Goal: Check status: Check status

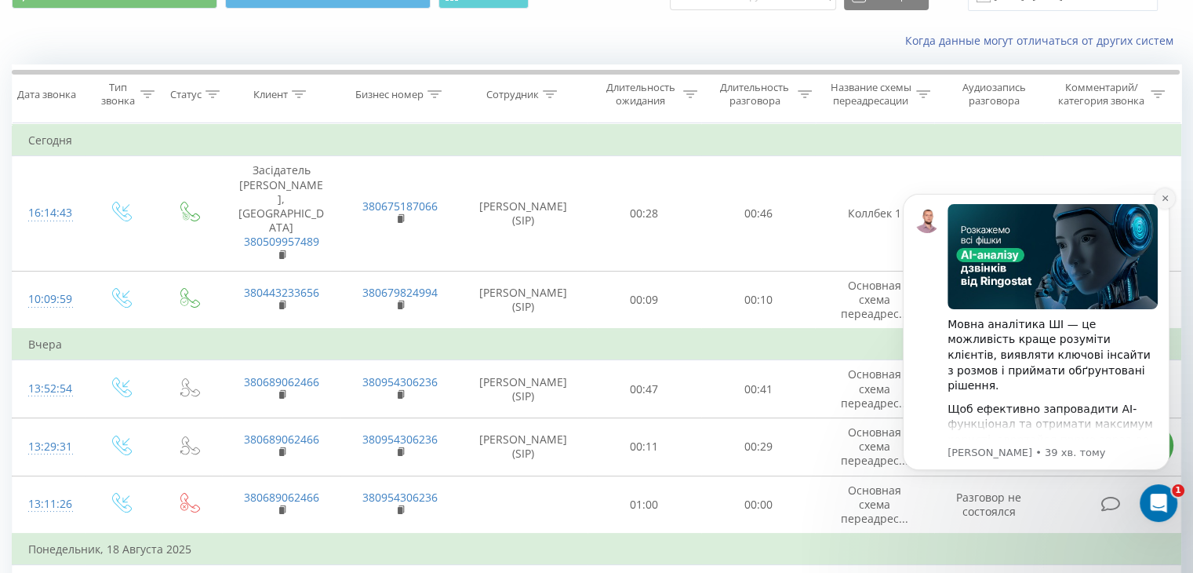
click at [1166, 198] on icon "Dismiss notification" at bounding box center [1164, 197] width 5 height 5
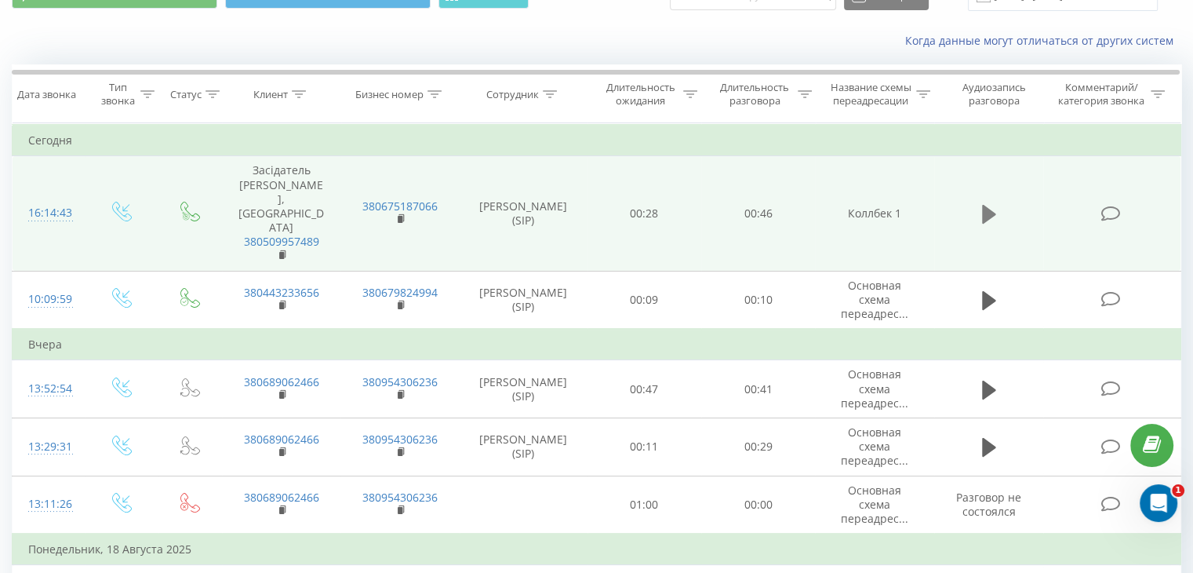
click at [992, 205] on icon at bounding box center [989, 214] width 14 height 19
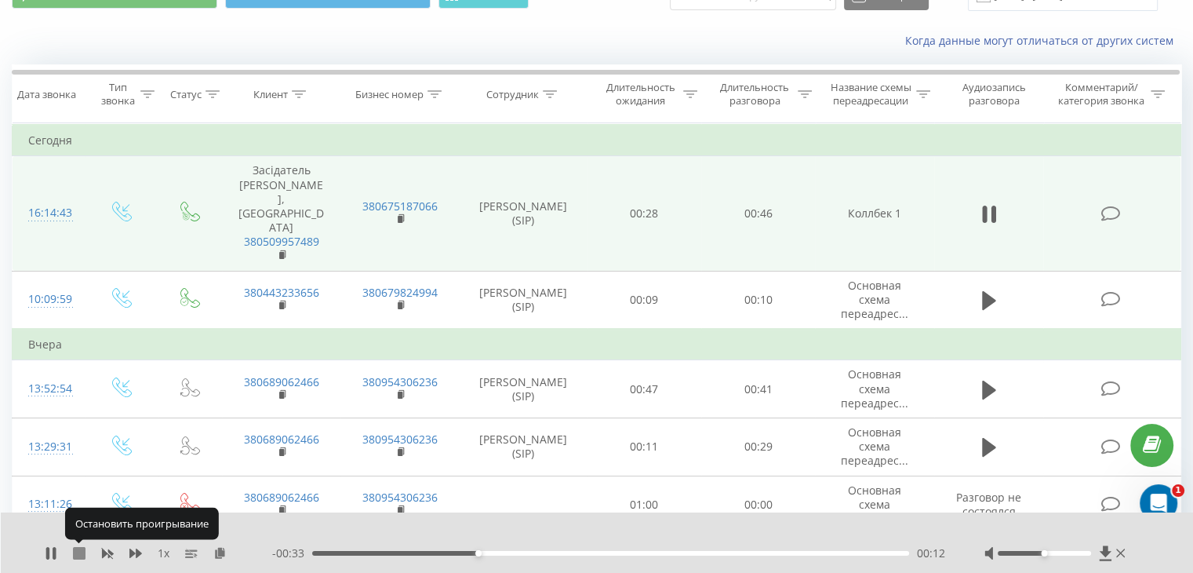
click at [79, 552] on icon at bounding box center [79, 553] width 13 height 13
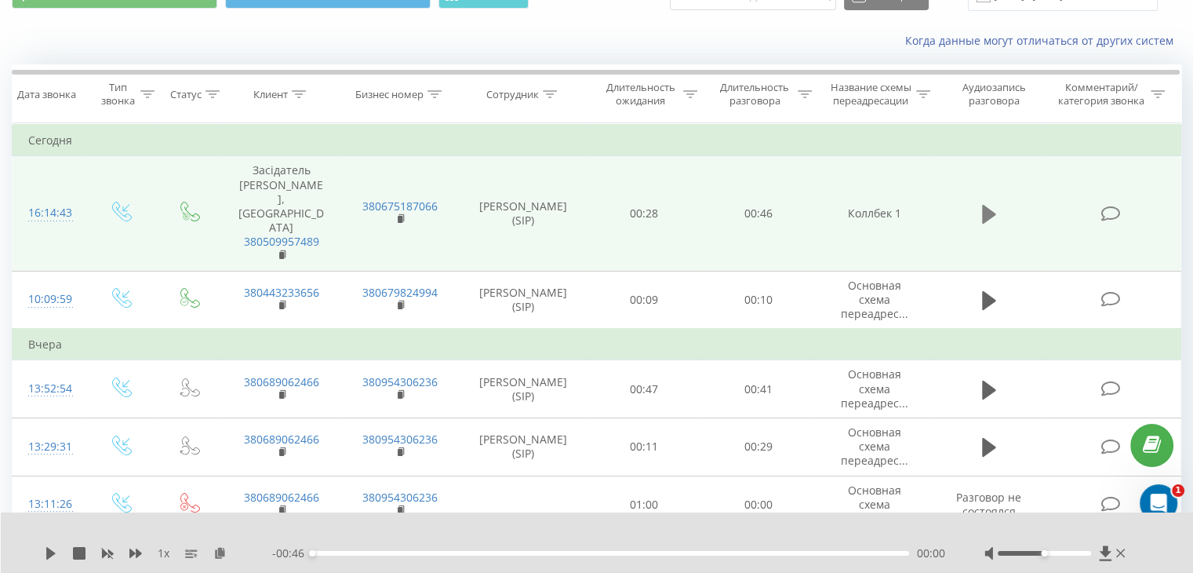
click at [988, 205] on icon at bounding box center [989, 214] width 14 height 19
drag, startPoint x: 1059, startPoint y: 553, endPoint x: 1097, endPoint y: 556, distance: 37.8
click at [1097, 556] on div at bounding box center [1057, 553] width 144 height 16
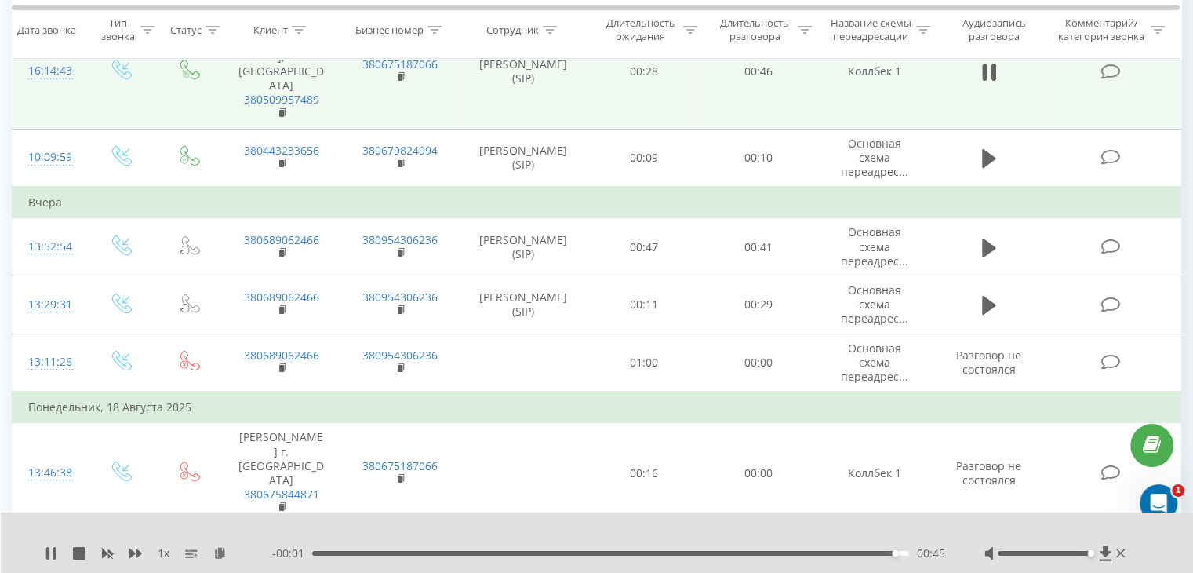
scroll to position [223, 0]
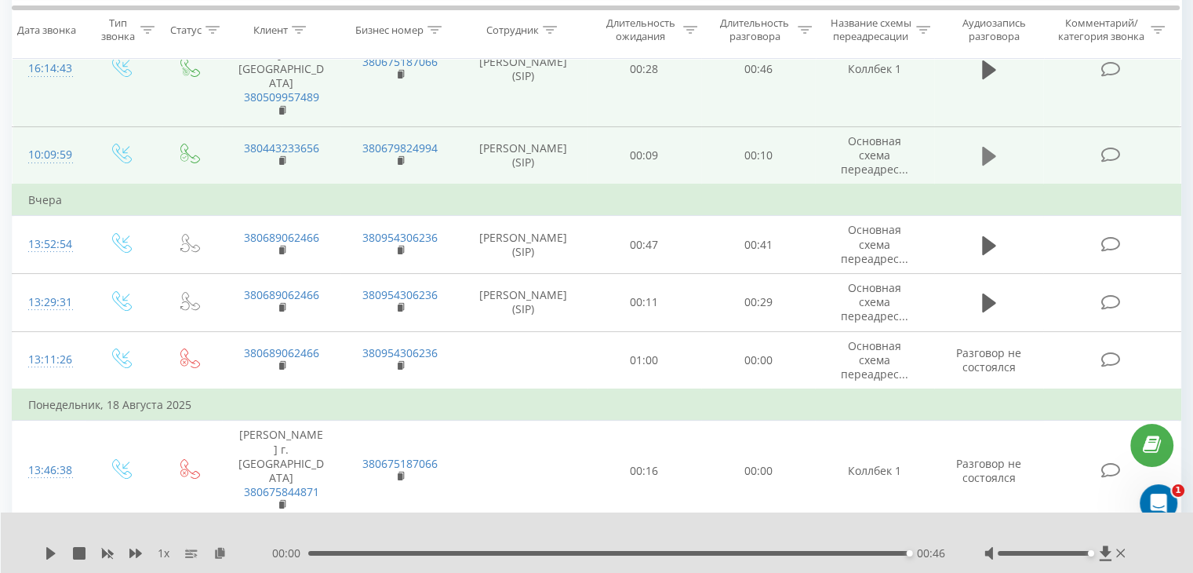
click at [983, 147] on icon at bounding box center [989, 156] width 14 height 19
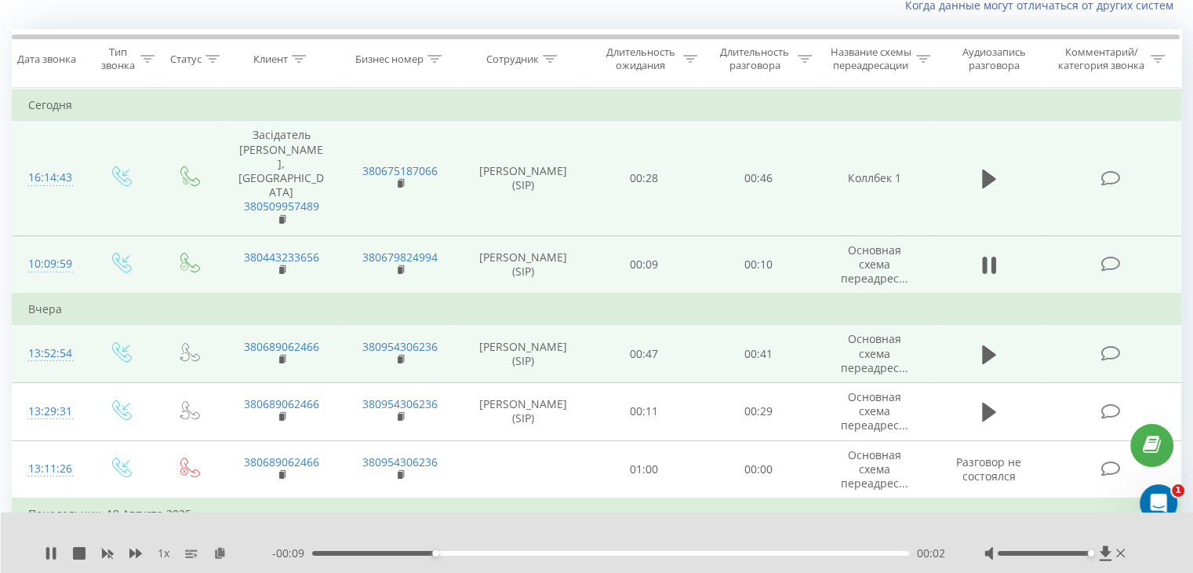
scroll to position [144, 0]
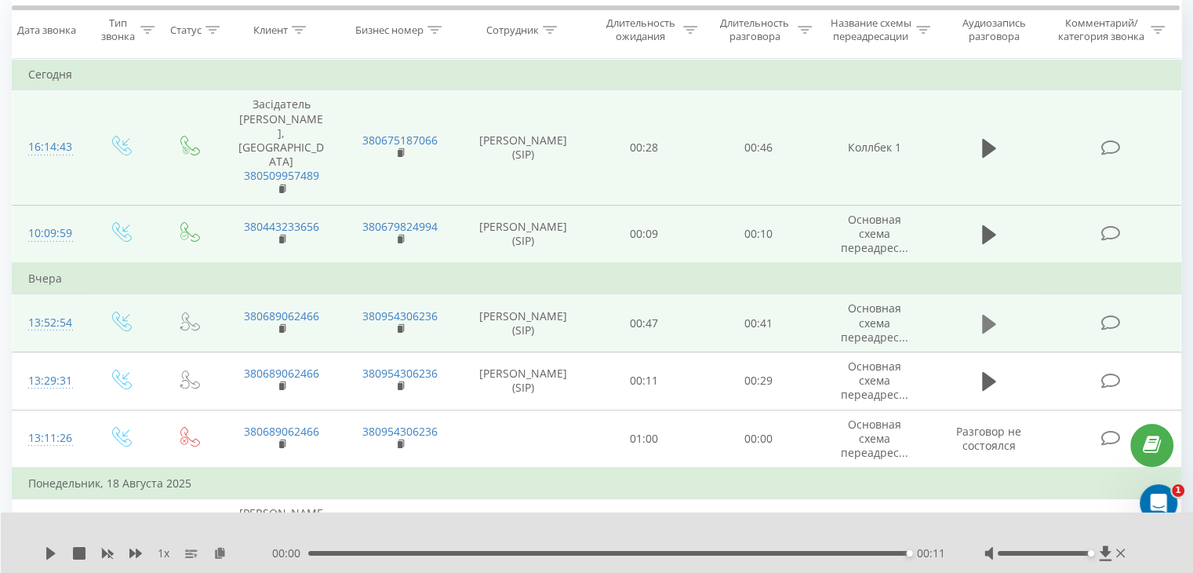
click at [986, 314] on icon at bounding box center [989, 323] width 14 height 19
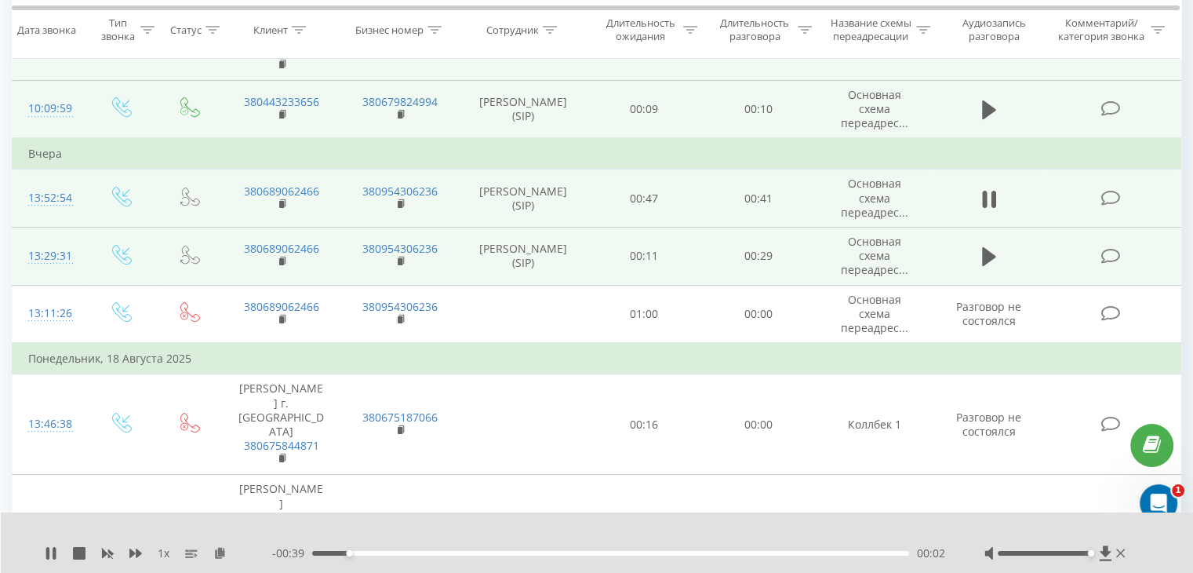
scroll to position [301, 0]
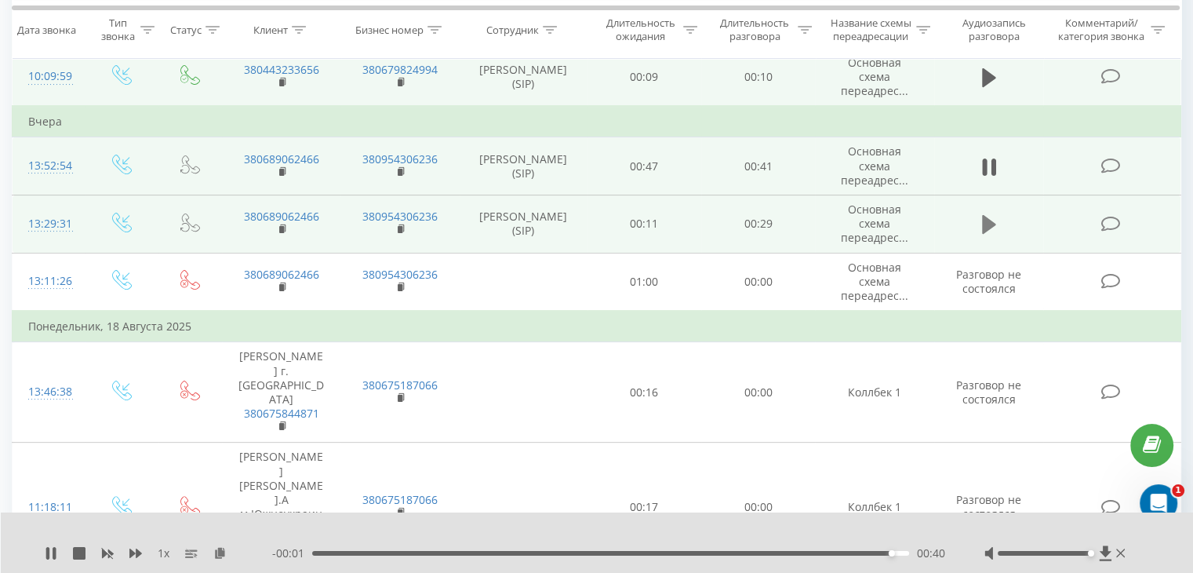
click at [986, 215] on icon at bounding box center [989, 224] width 14 height 19
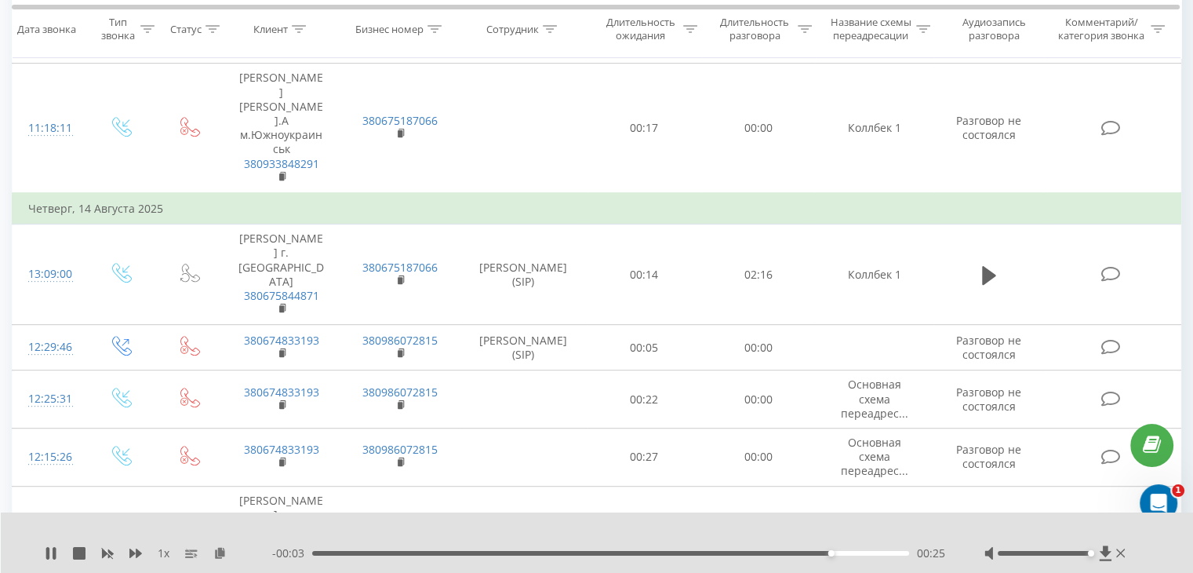
scroll to position [718, 0]
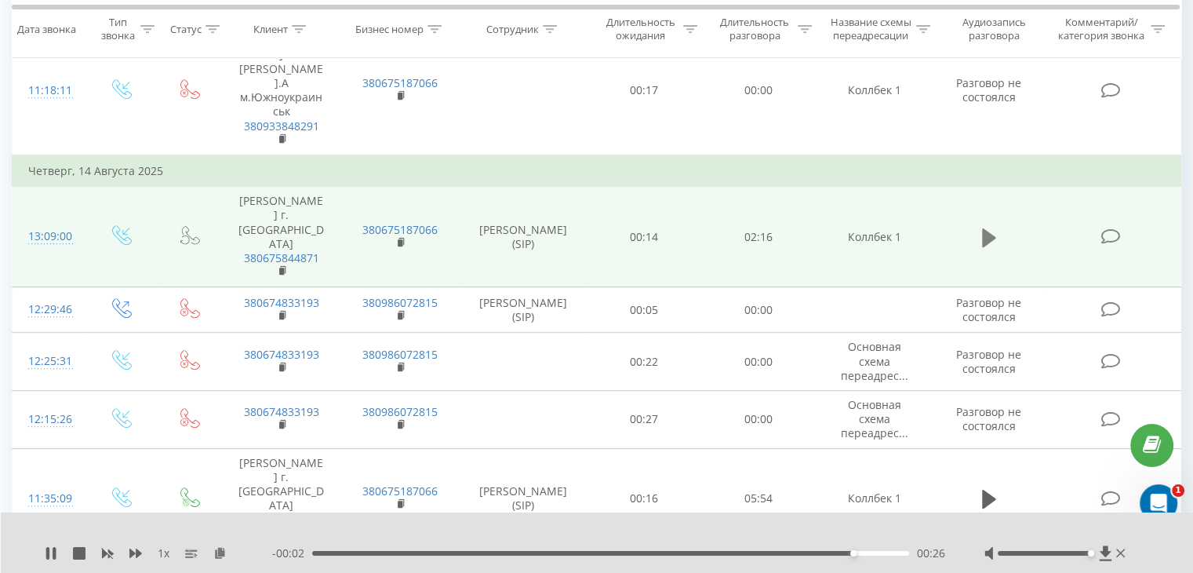
click at [989, 228] on icon at bounding box center [989, 237] width 14 height 19
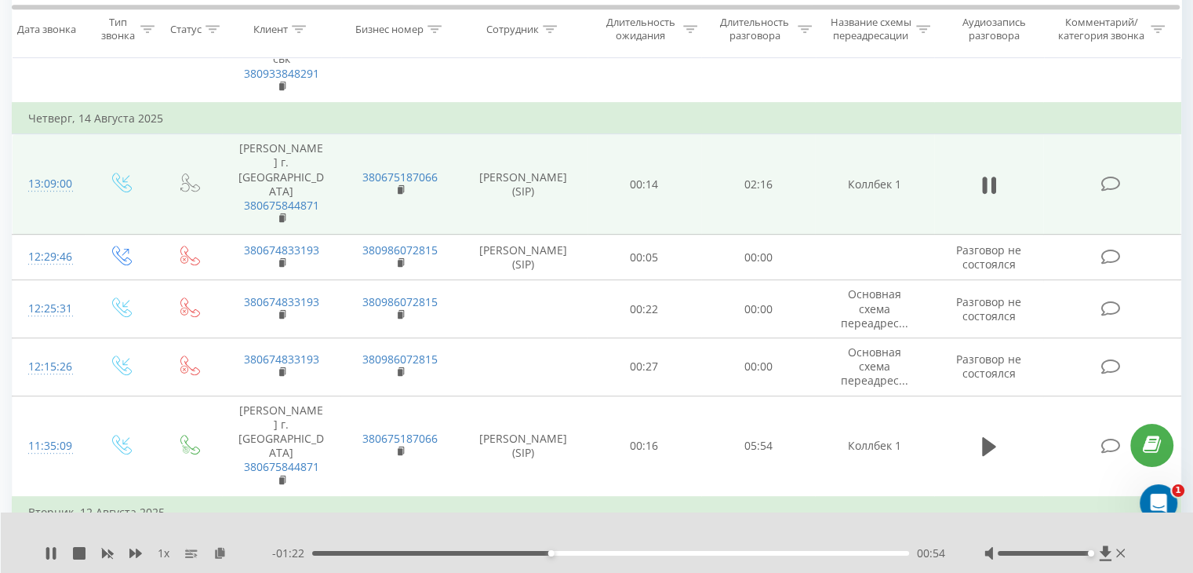
scroll to position [782, 0]
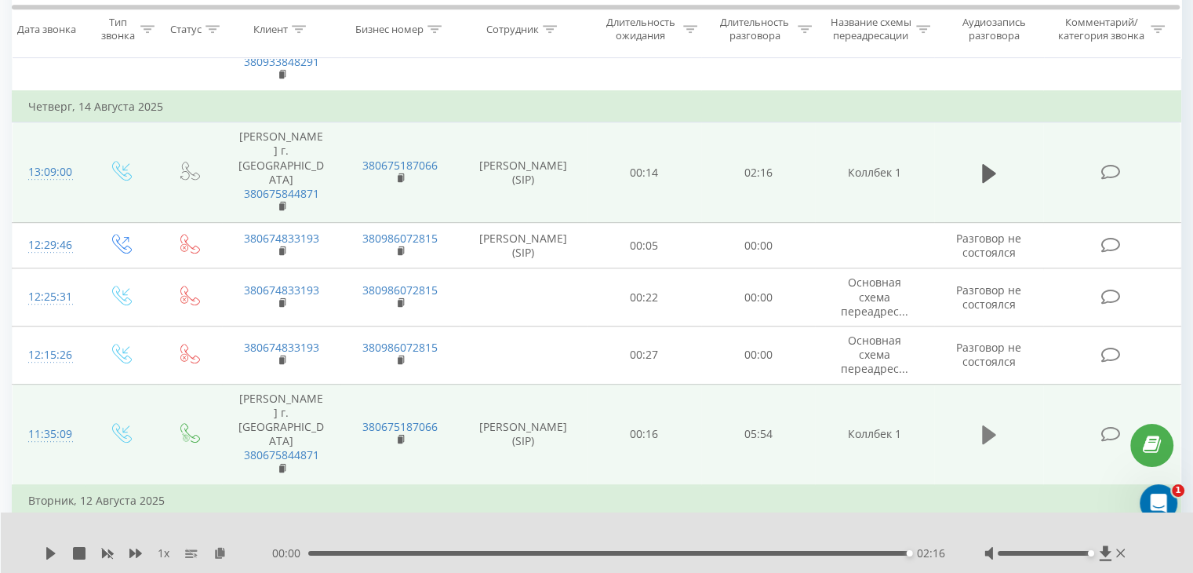
click at [985, 425] on icon at bounding box center [989, 434] width 14 height 19
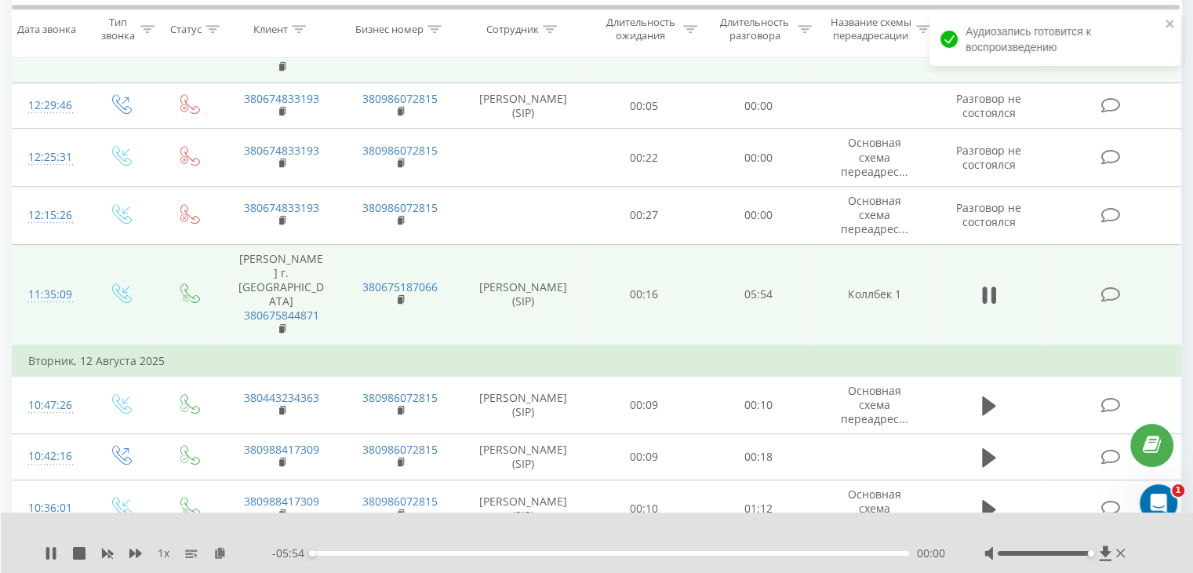
scroll to position [939, 0]
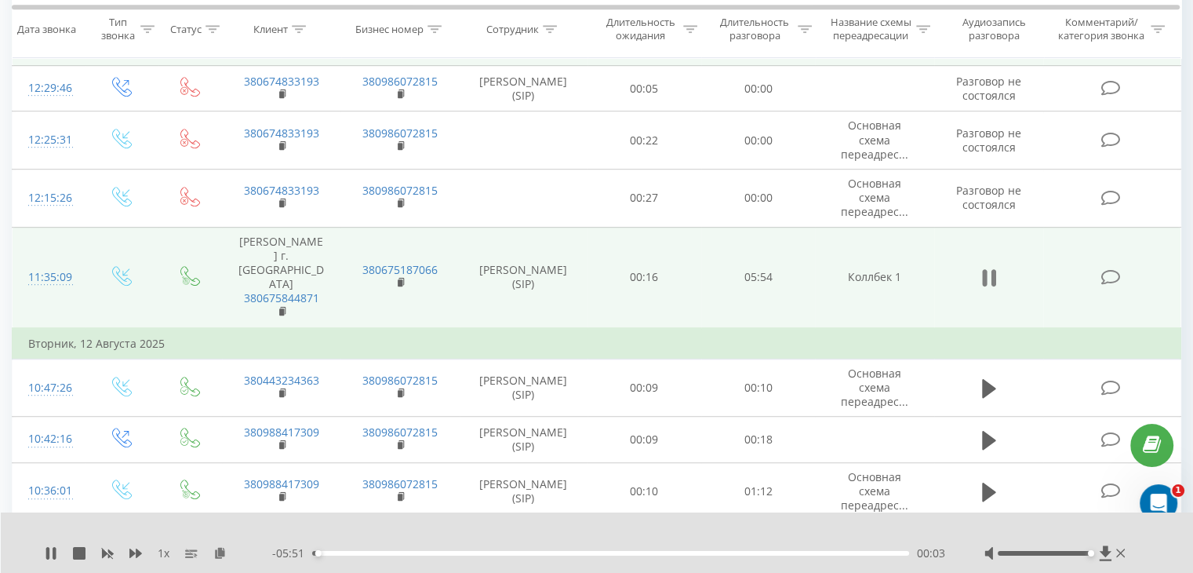
click at [989, 267] on icon at bounding box center [989, 278] width 14 height 22
click at [988, 268] on icon at bounding box center [989, 277] width 14 height 19
click at [980, 266] on button at bounding box center [990, 278] width 24 height 24
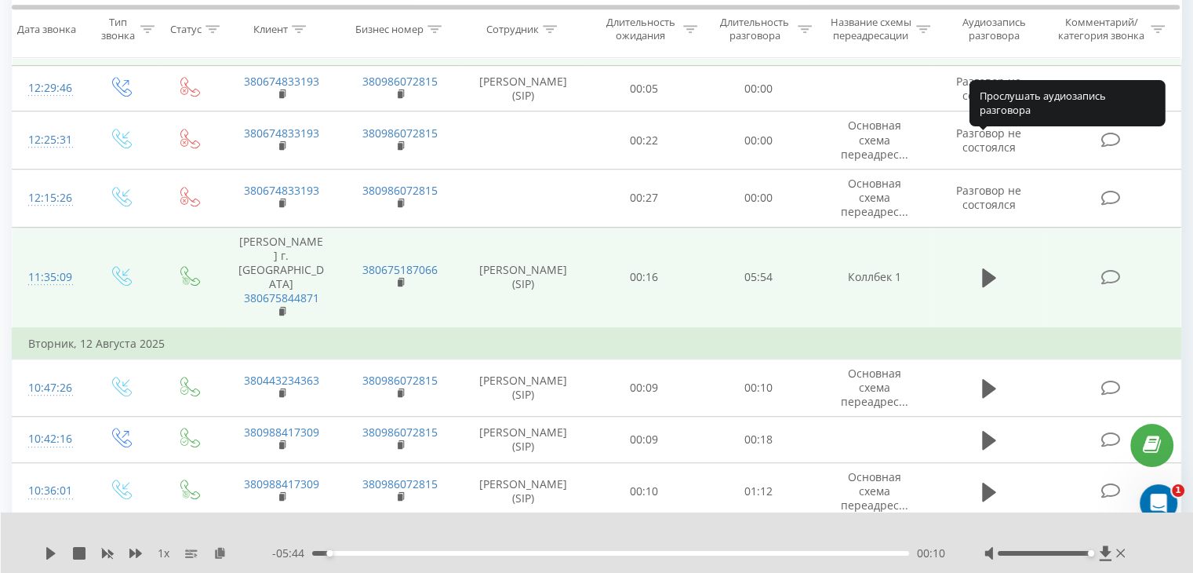
click at [980, 266] on button at bounding box center [990, 278] width 24 height 24
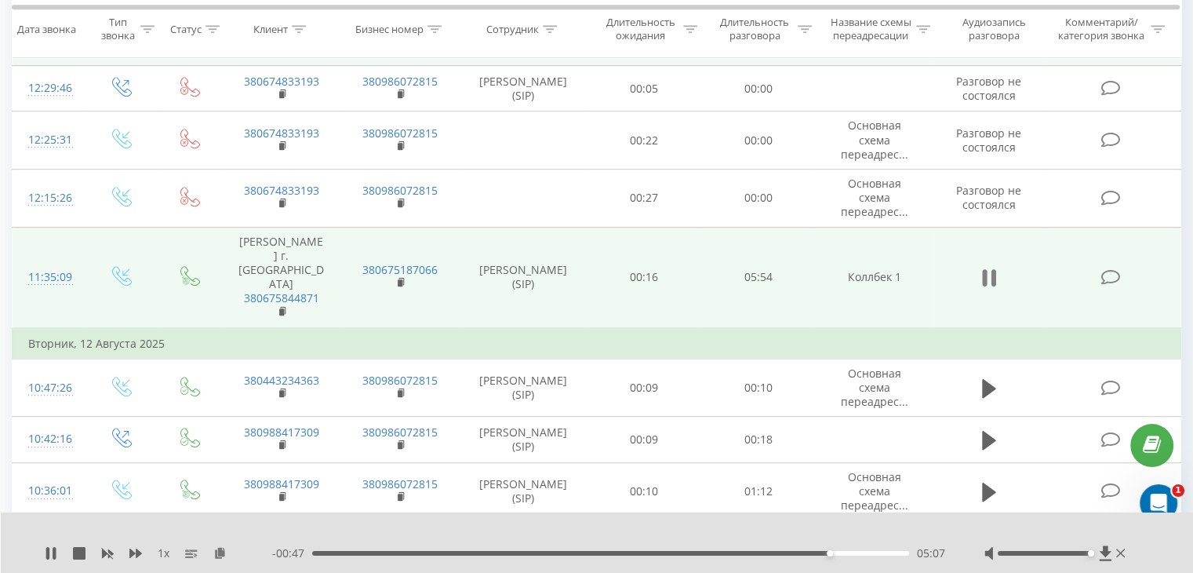
click at [987, 267] on icon at bounding box center [989, 278] width 14 height 22
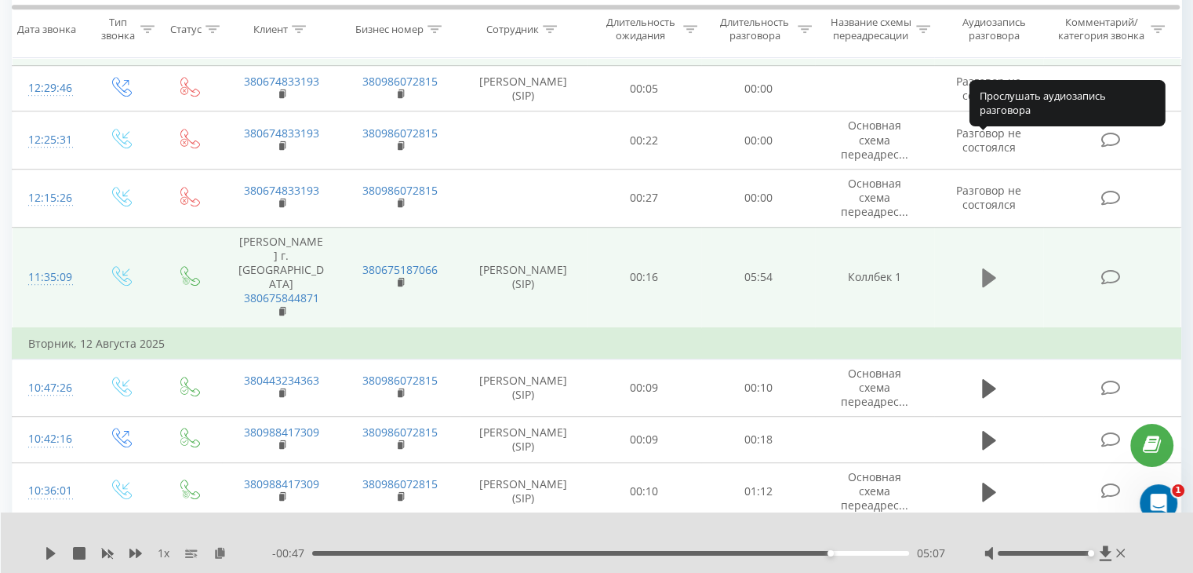
click at [991, 268] on icon at bounding box center [989, 277] width 14 height 19
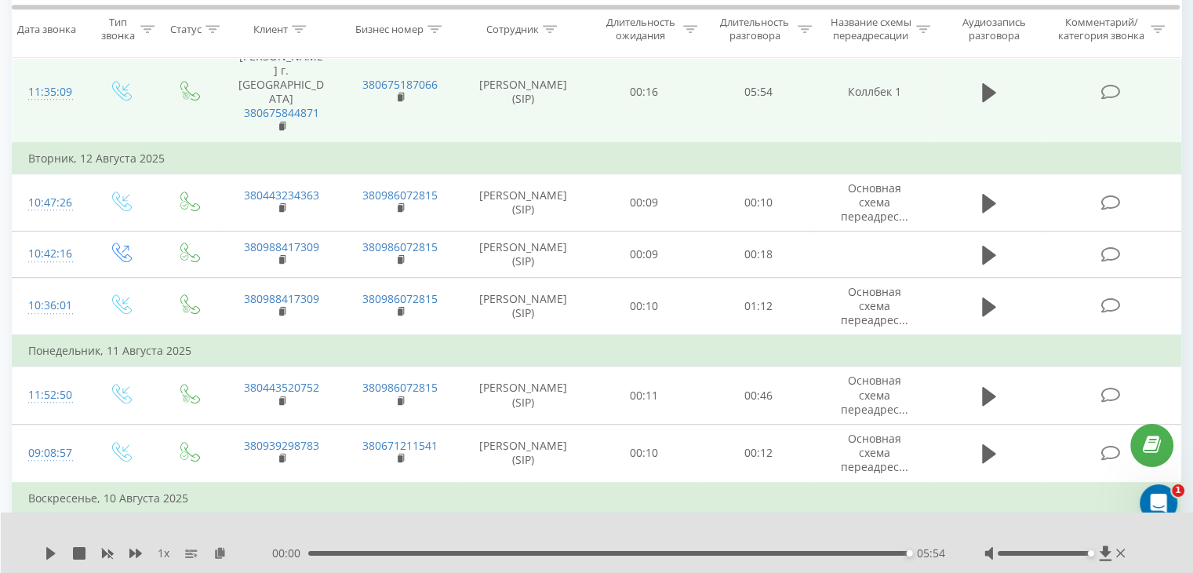
scroll to position [1130, 0]
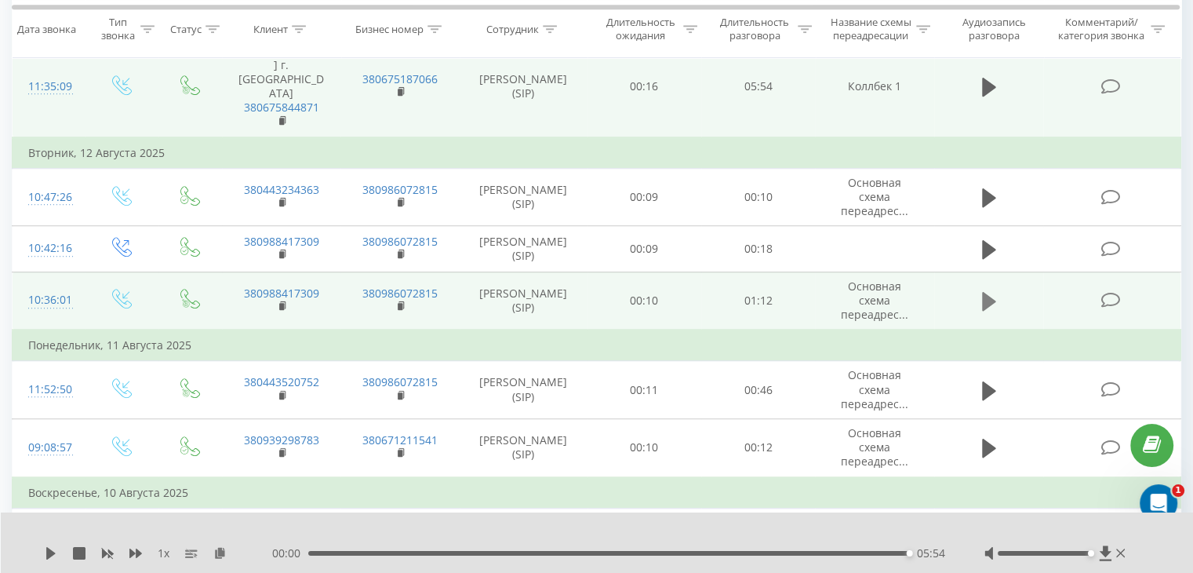
click at [992, 290] on icon at bounding box center [989, 301] width 14 height 22
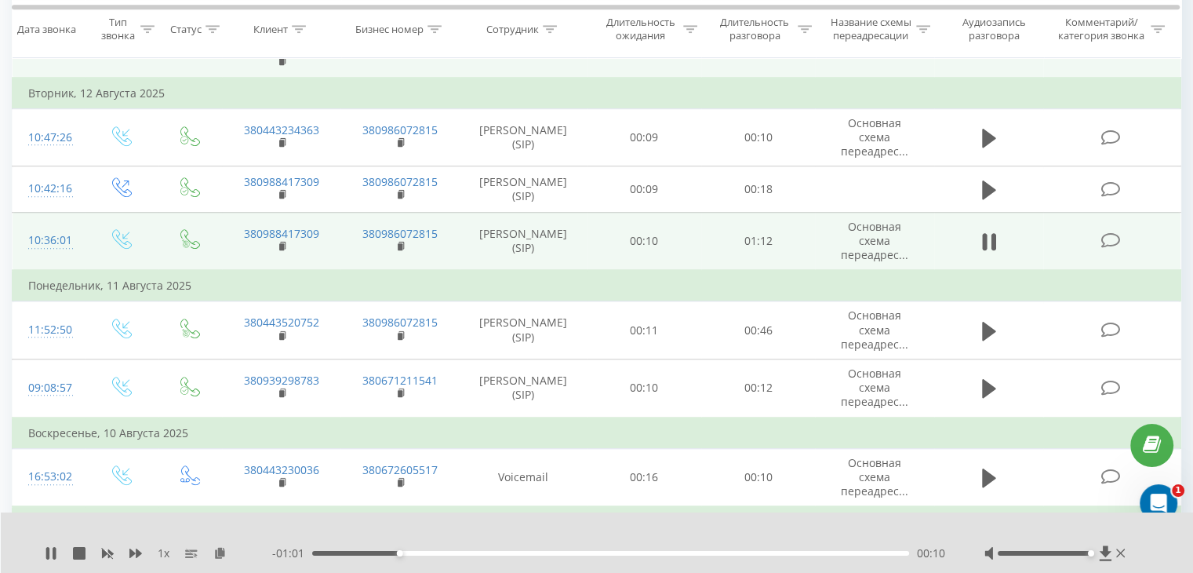
scroll to position [1193, 0]
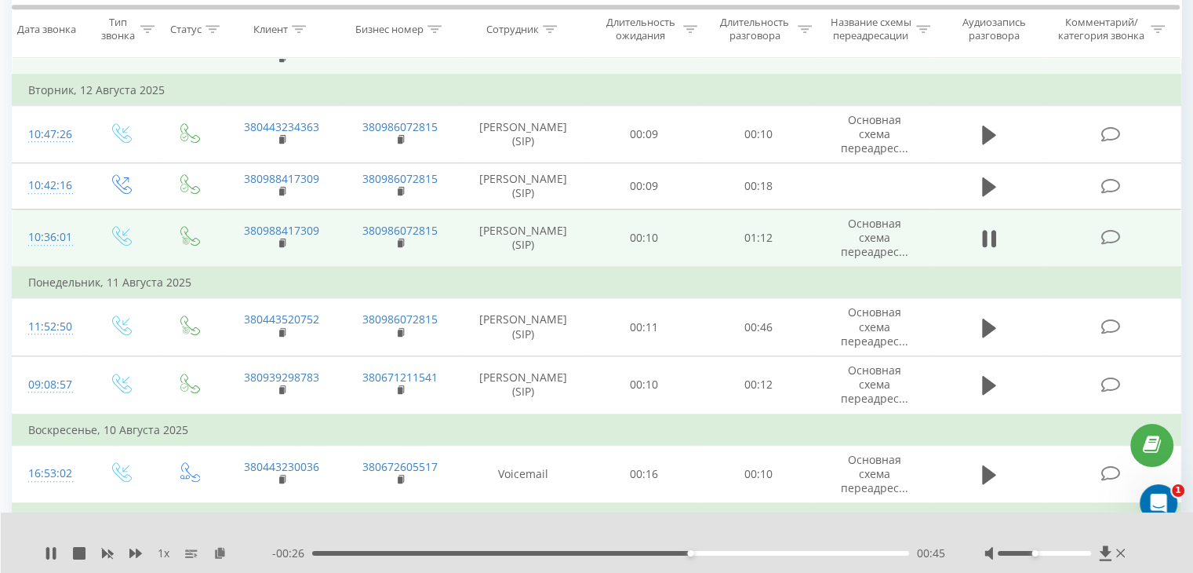
drag, startPoint x: 1053, startPoint y: 552, endPoint x: 1036, endPoint y: 556, distance: 17.7
click at [1036, 556] on div at bounding box center [1057, 553] width 144 height 16
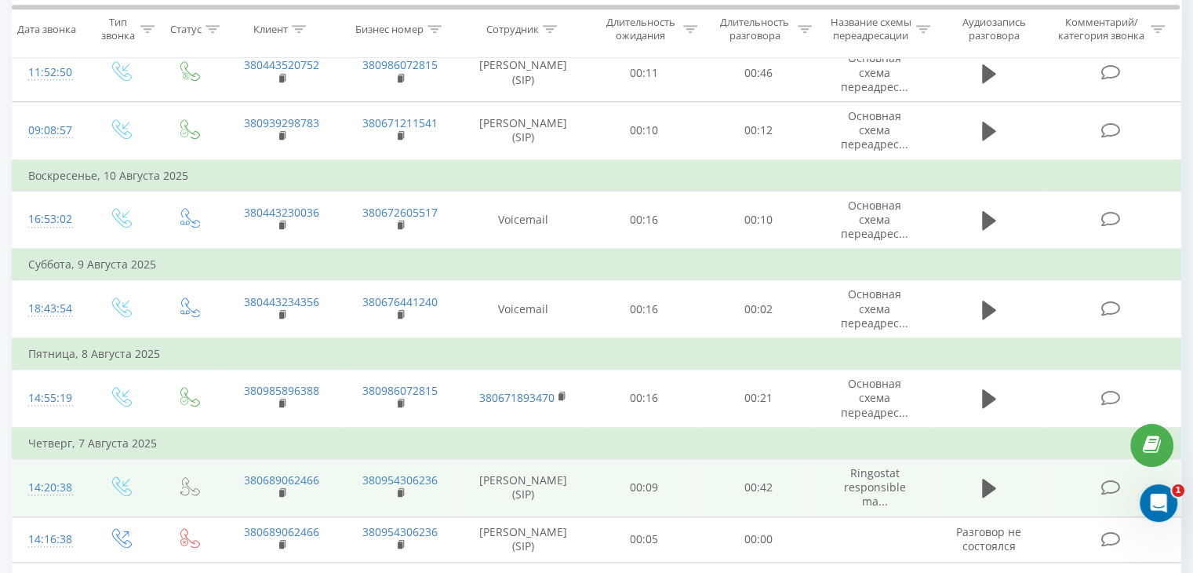
scroll to position [1455, 0]
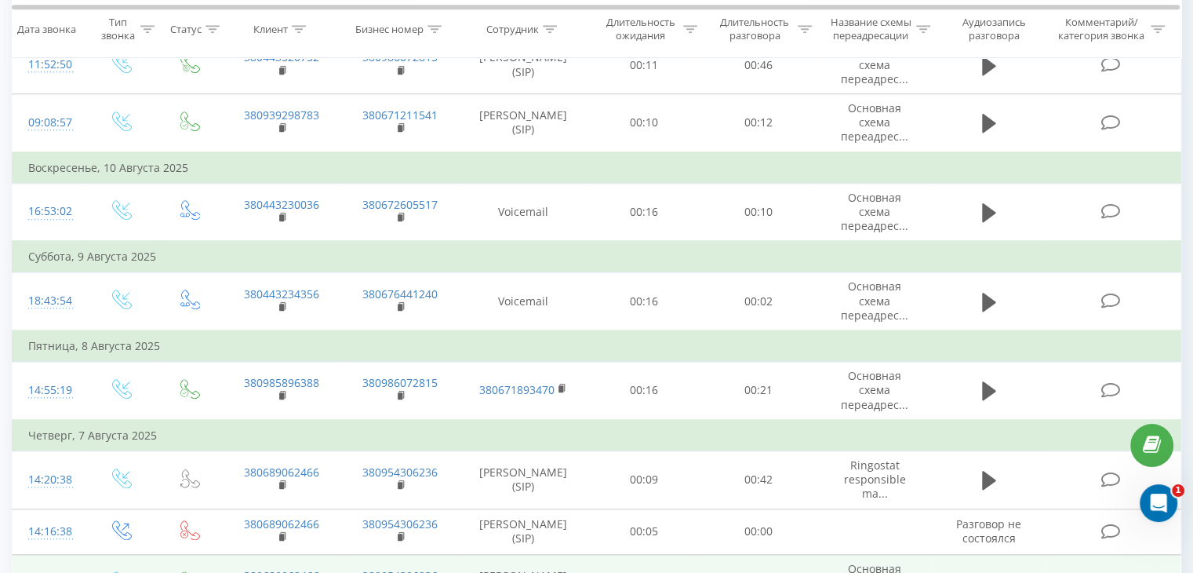
click at [982, 572] on icon at bounding box center [989, 584] width 14 height 22
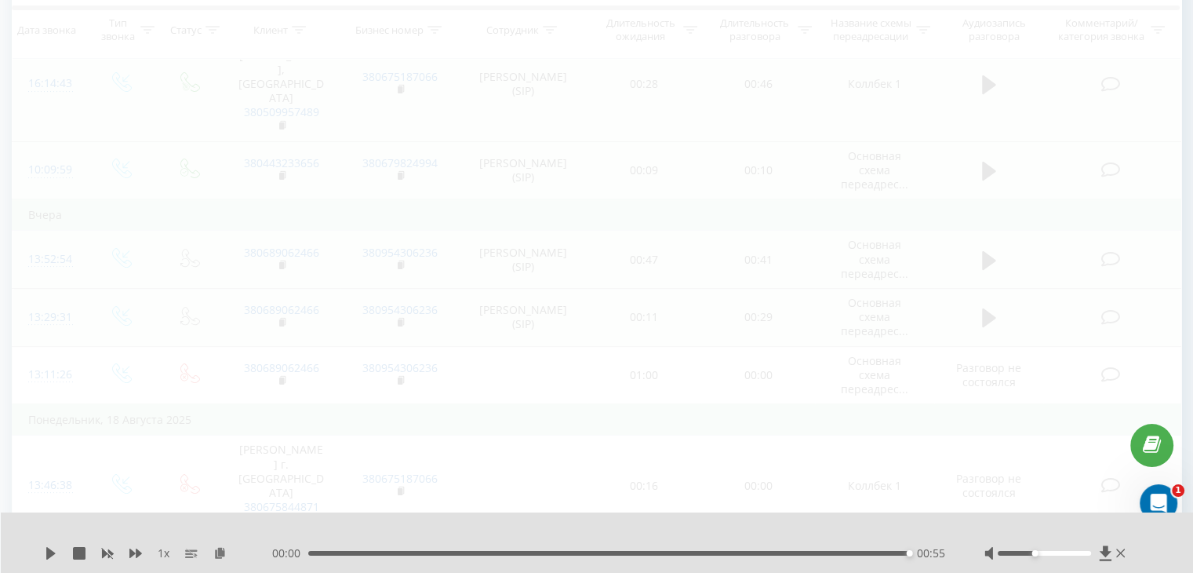
scroll to position [104, 0]
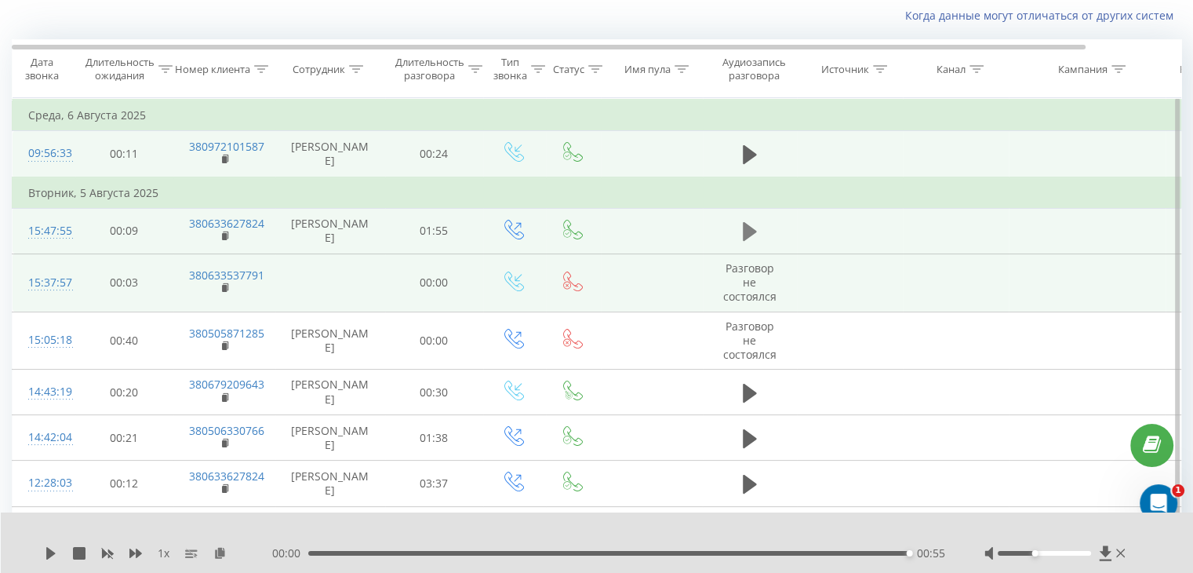
click at [747, 235] on icon at bounding box center [750, 231] width 14 height 19
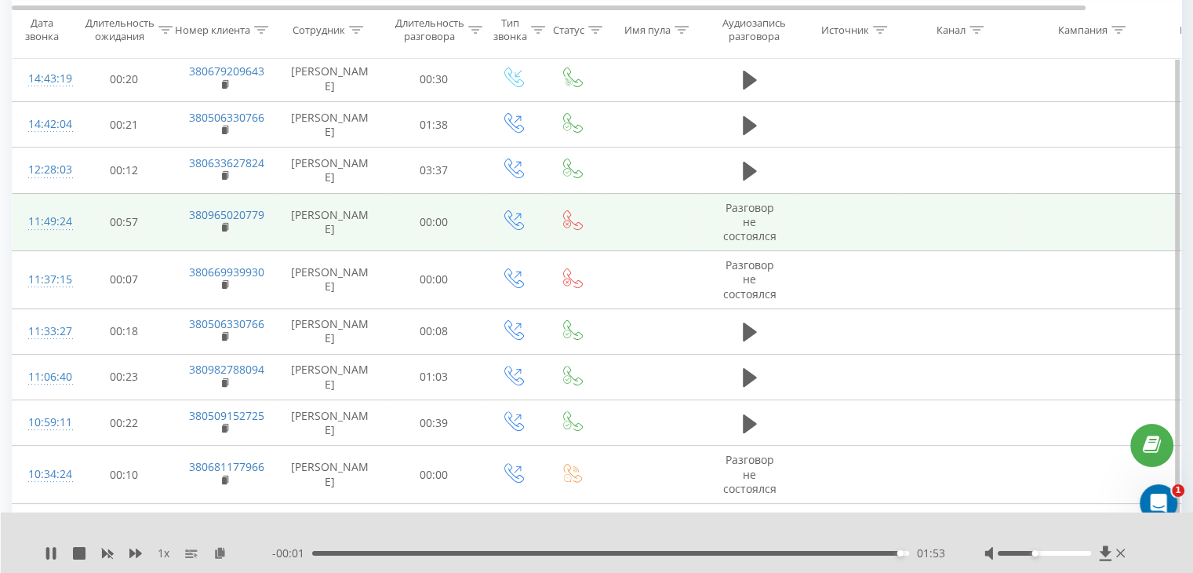
scroll to position [338, 0]
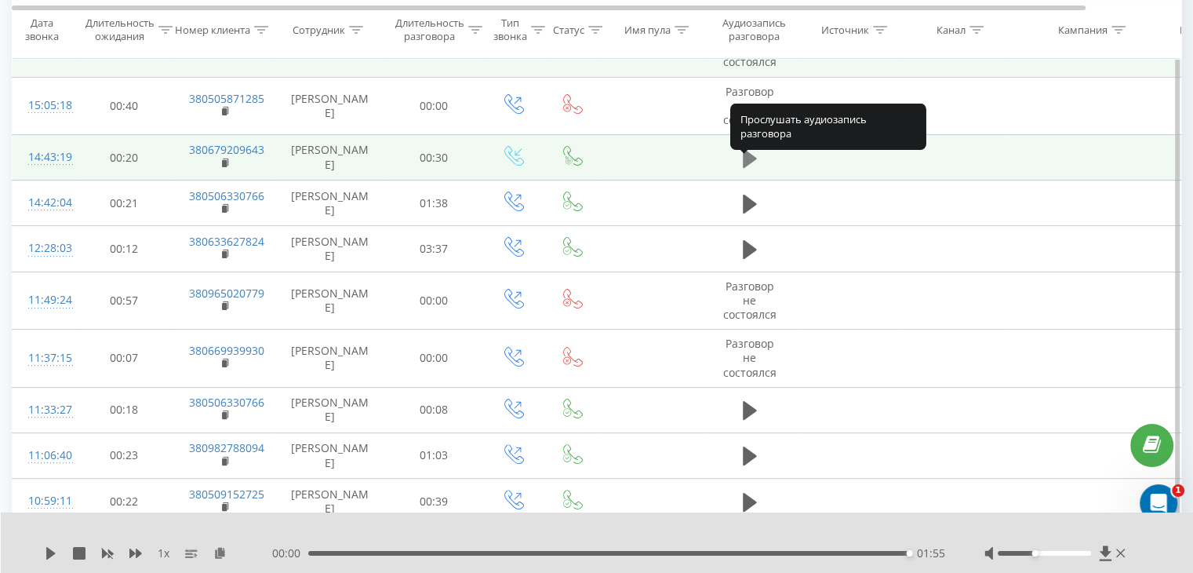
click at [744, 167] on icon at bounding box center [750, 157] width 14 height 19
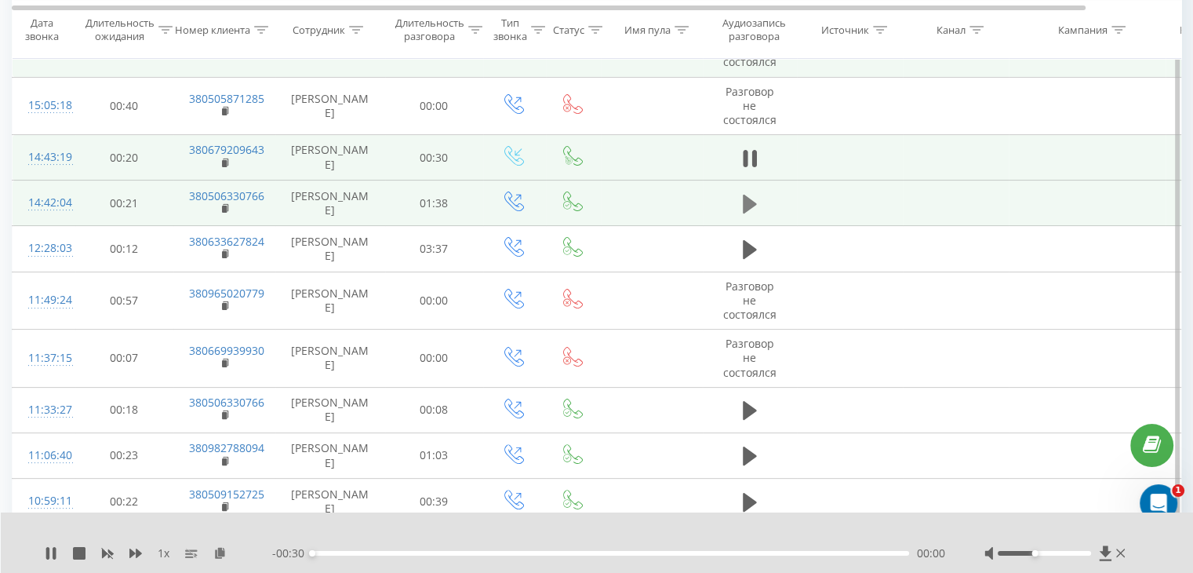
click at [747, 213] on icon at bounding box center [750, 204] width 14 height 19
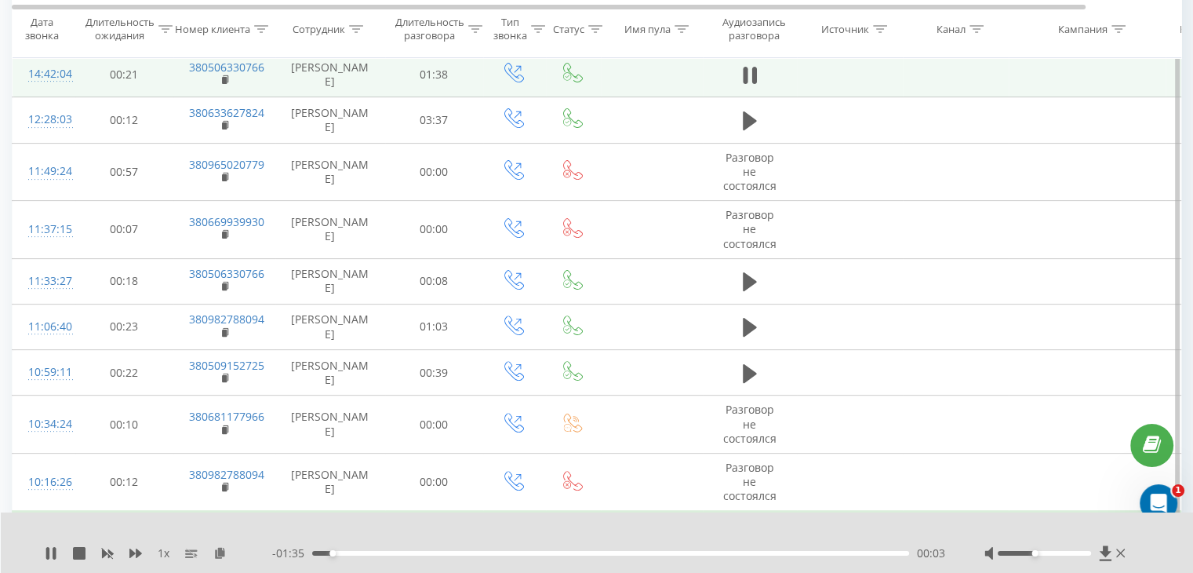
scroll to position [468, 0]
click at [330, 552] on div "00:02" at bounding box center [610, 553] width 597 height 5
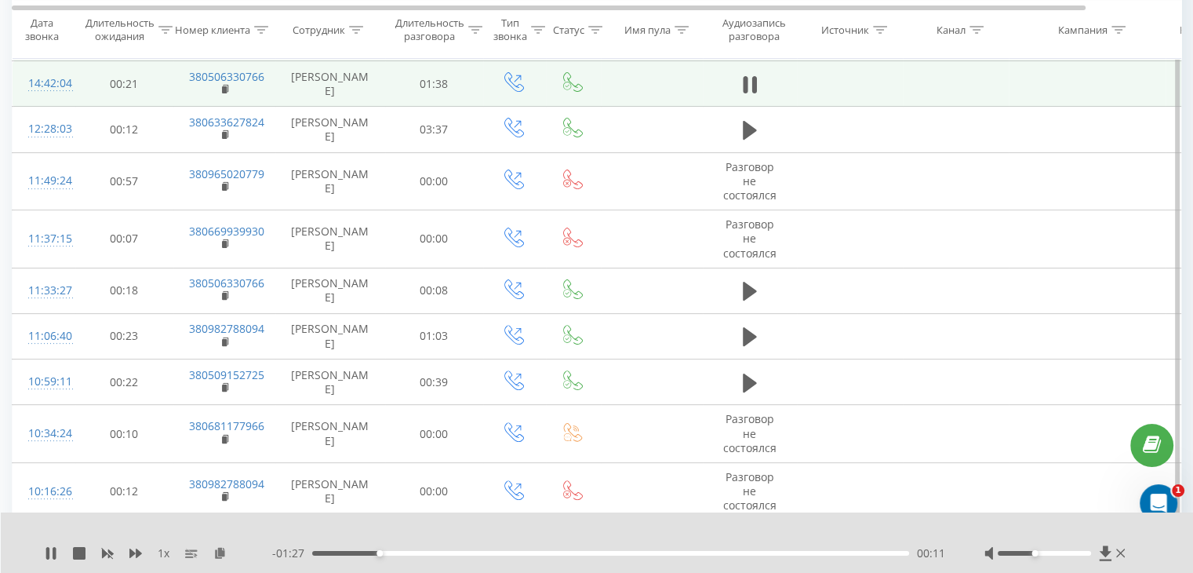
scroll to position [465, 0]
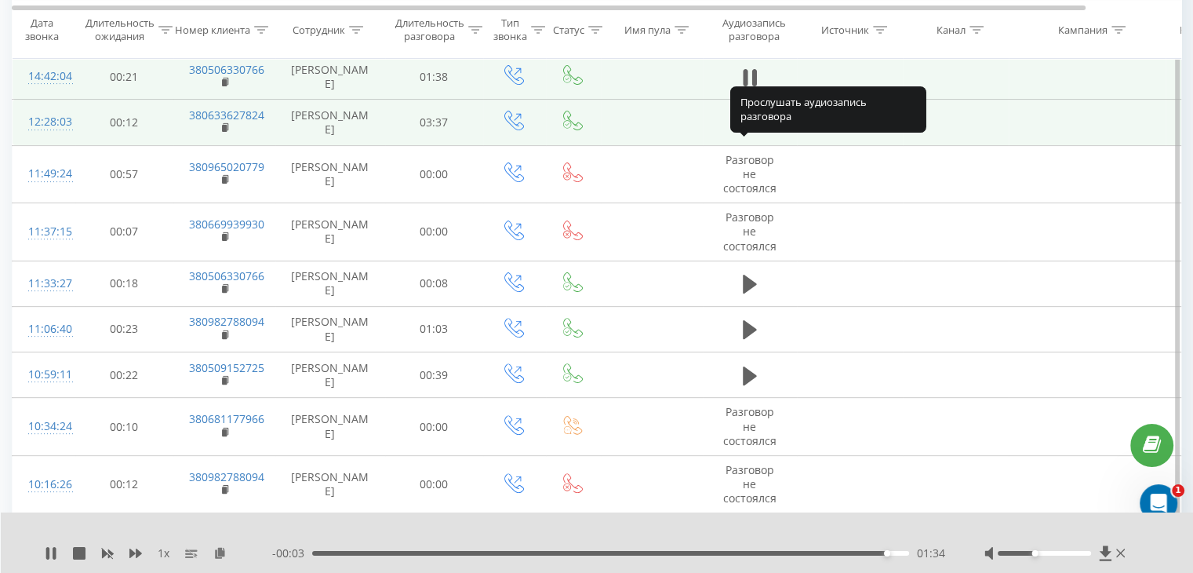
click at [744, 133] on icon at bounding box center [750, 123] width 14 height 19
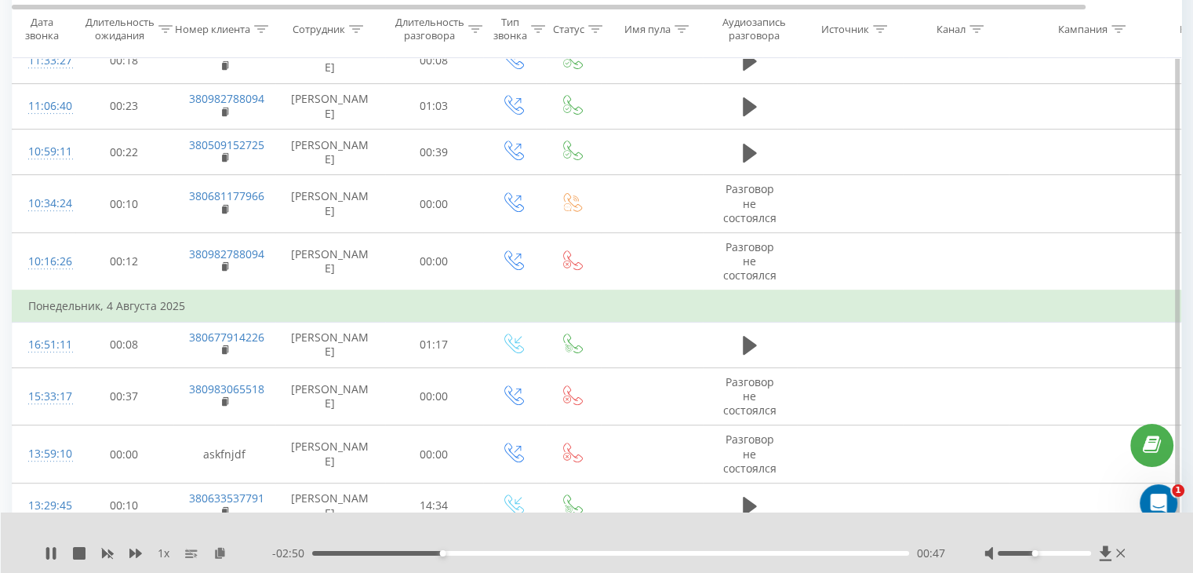
scroll to position [694, 0]
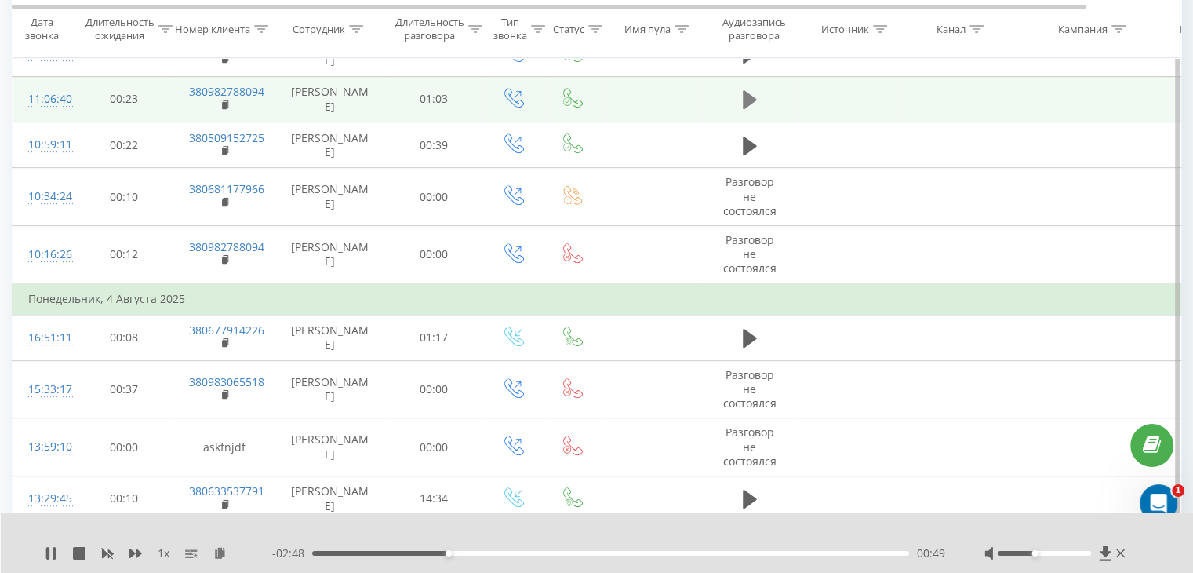
click at [744, 109] on icon at bounding box center [750, 99] width 14 height 19
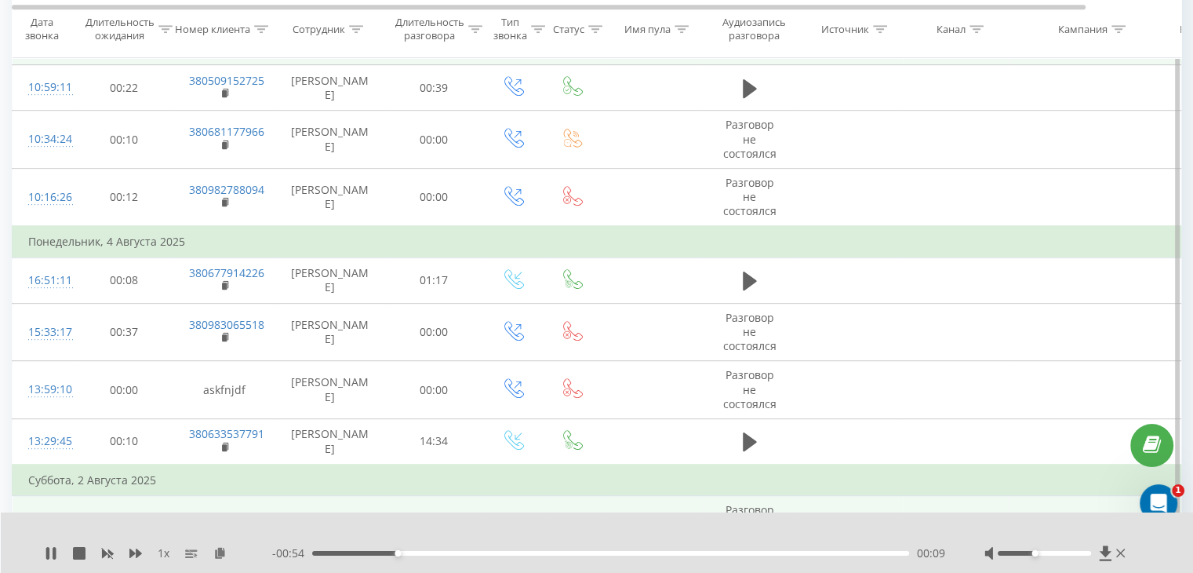
scroll to position [756, 0]
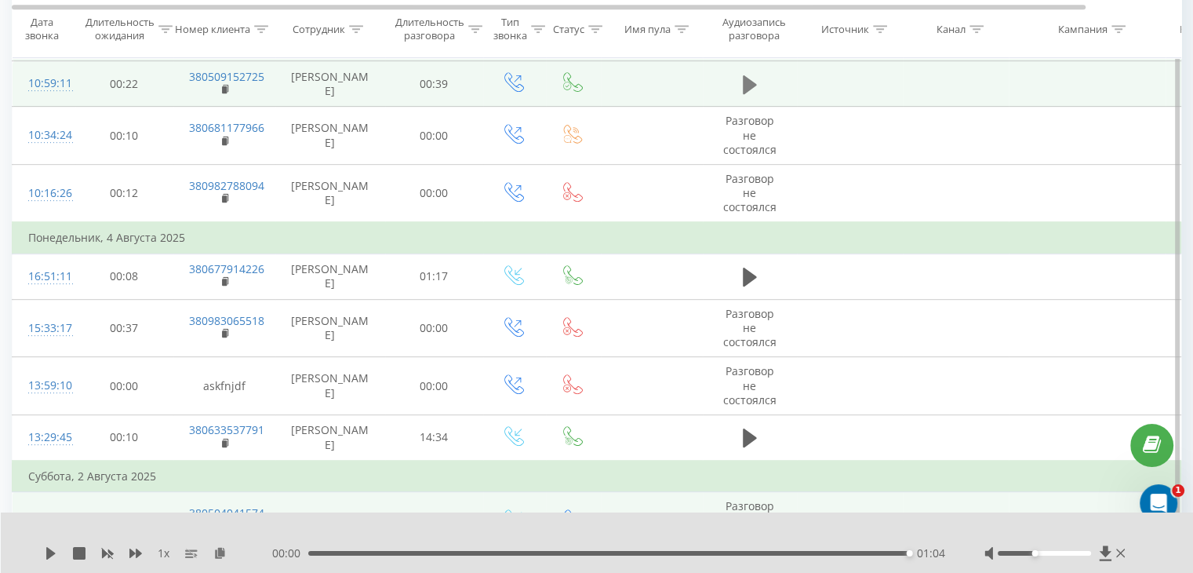
click at [752, 96] on icon at bounding box center [750, 85] width 14 height 22
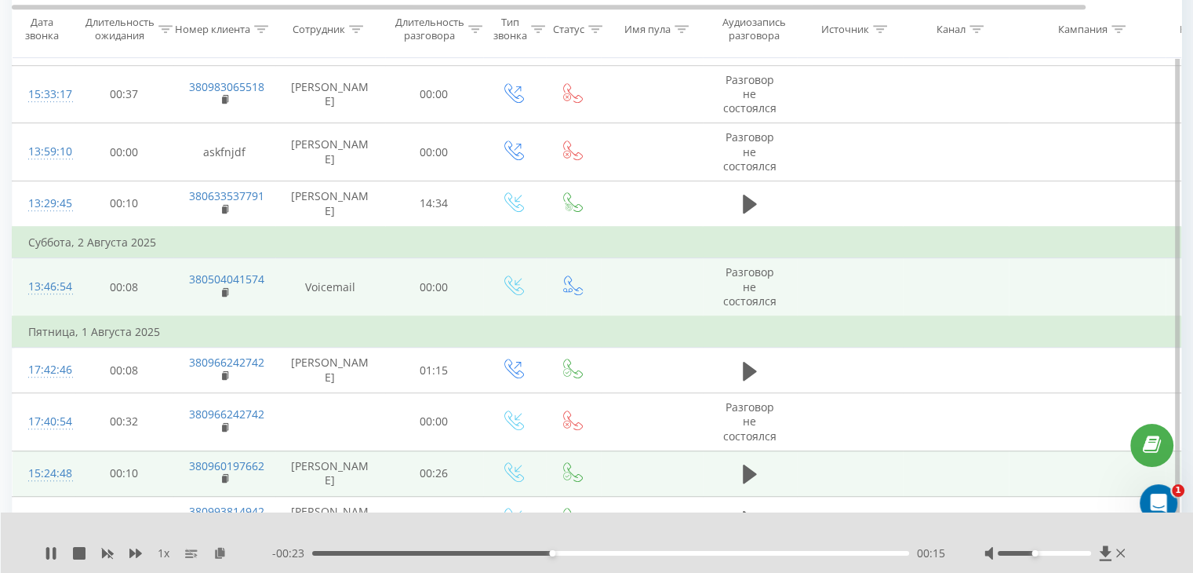
scroll to position [996, 0]
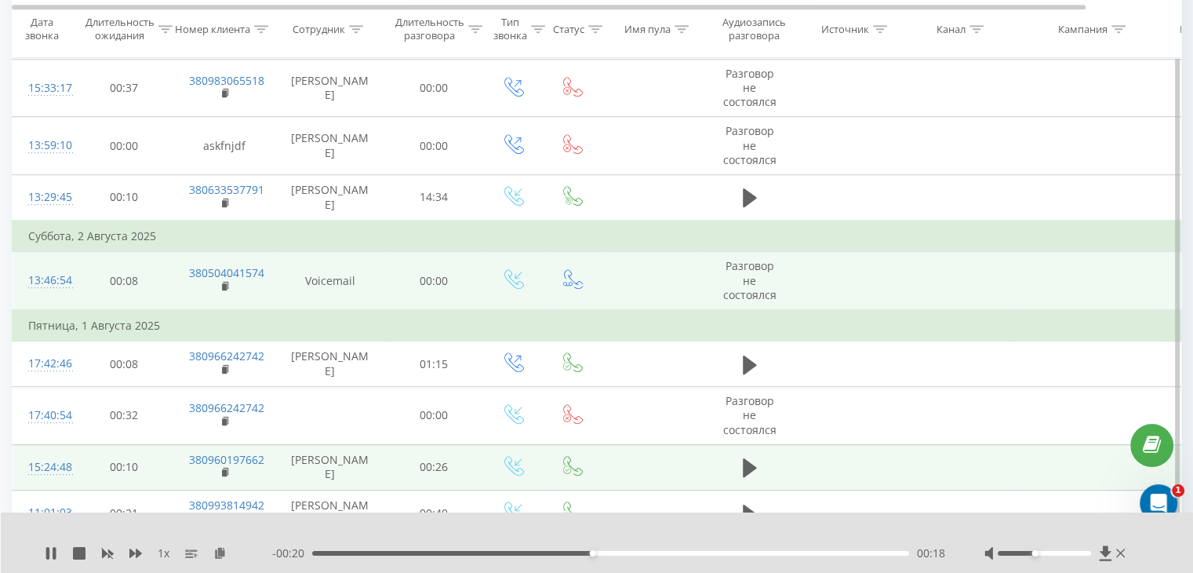
click at [738, 49] on button at bounding box center [750, 37] width 24 height 24
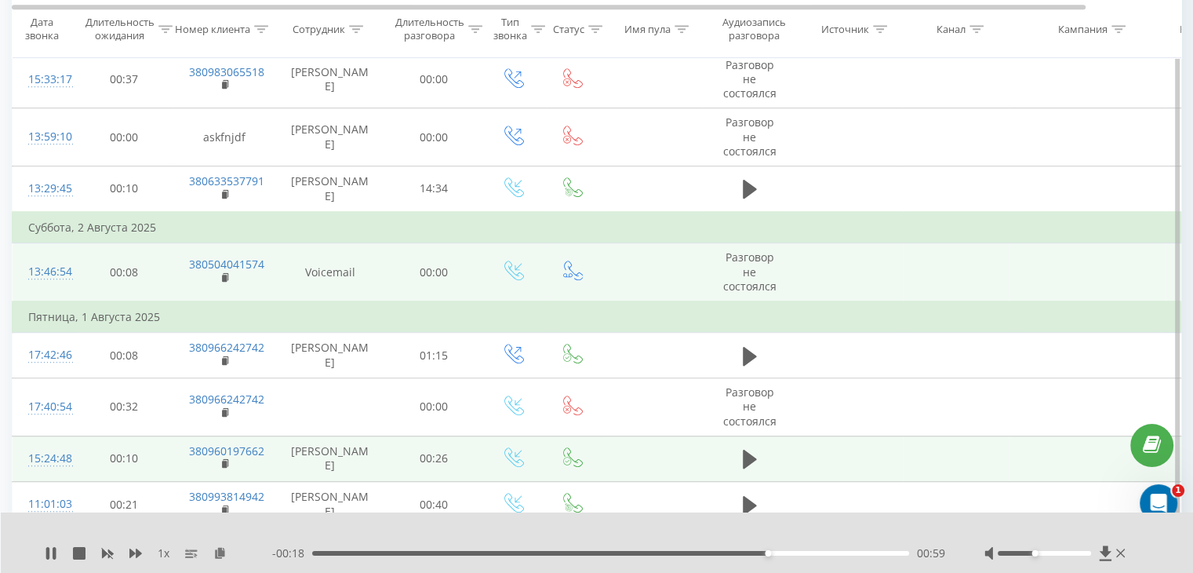
scroll to position [1007, 0]
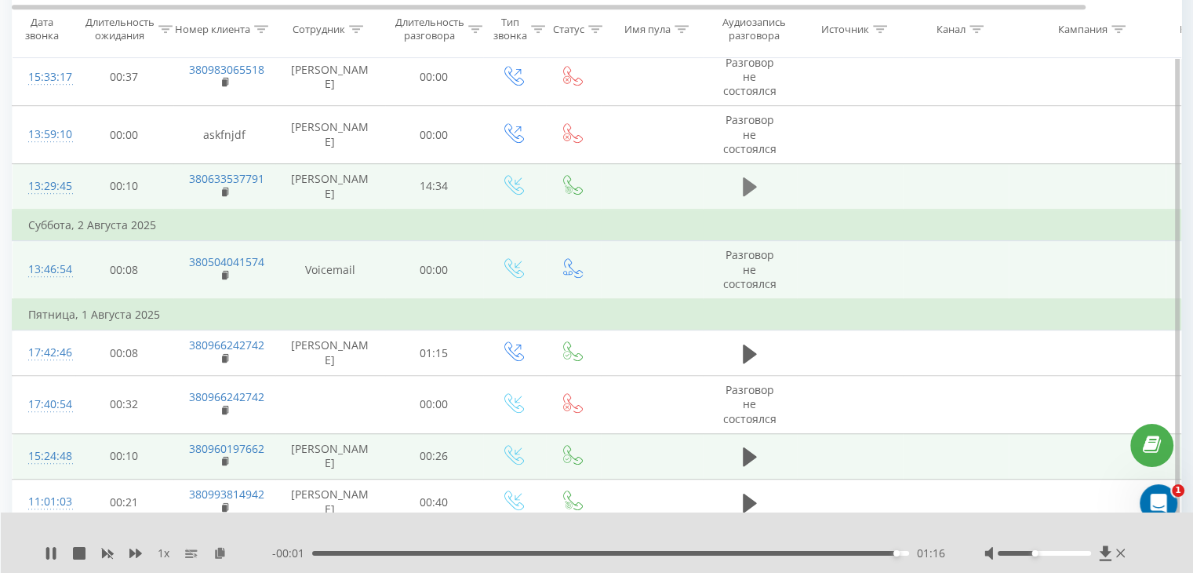
click at [741, 199] on button at bounding box center [750, 187] width 24 height 24
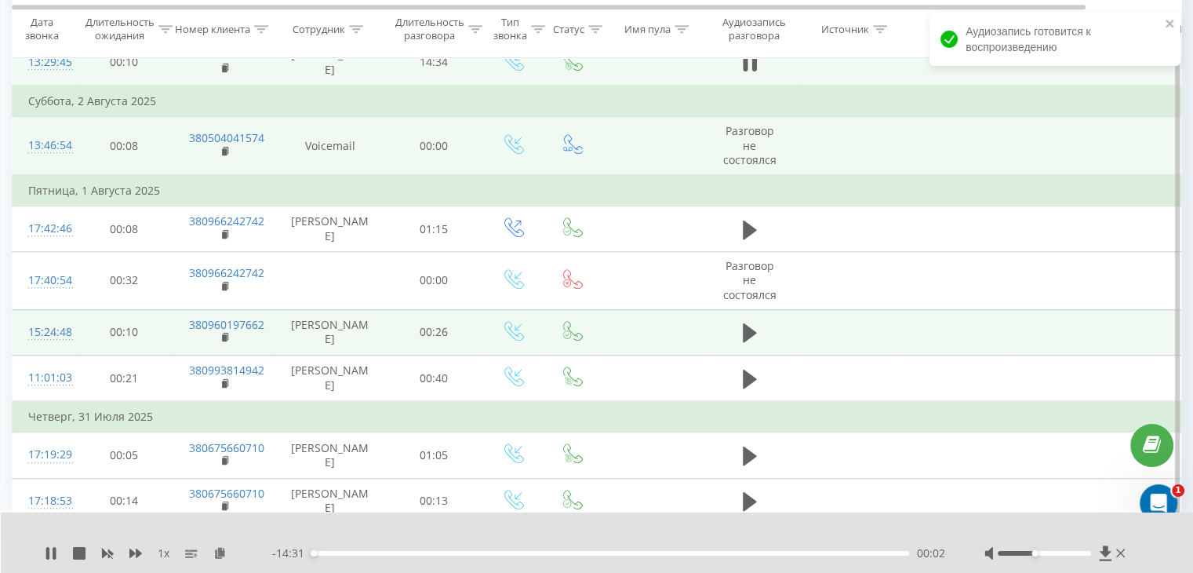
scroll to position [1139, 0]
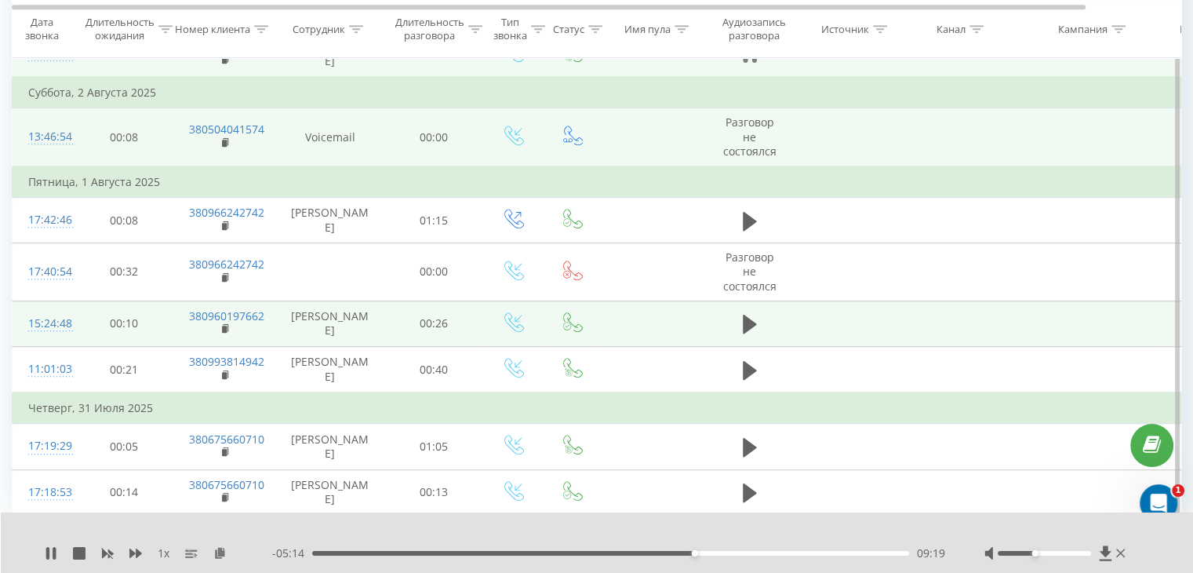
click at [751, 65] on icon at bounding box center [750, 54] width 14 height 22
click at [41, 555] on div "1 x - 05:14 09:19 09:19" at bounding box center [597, 542] width 1193 height 60
click at [47, 554] on icon at bounding box center [50, 553] width 9 height 13
click at [753, 63] on icon at bounding box center [754, 54] width 5 height 17
click at [745, 64] on icon at bounding box center [750, 54] width 14 height 19
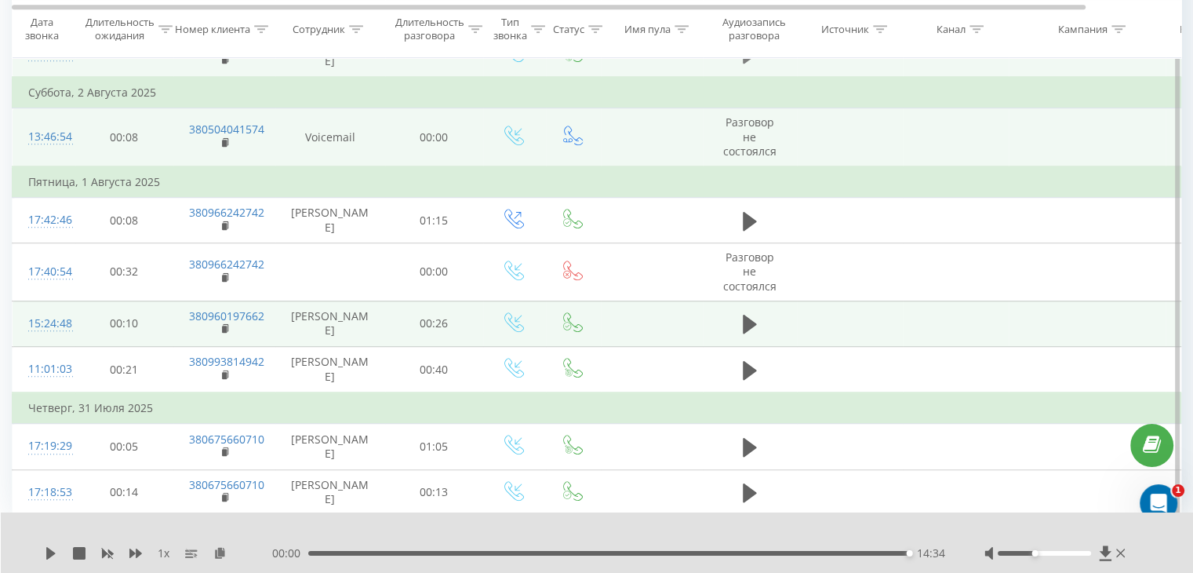
click at [751, 65] on icon at bounding box center [750, 54] width 14 height 22
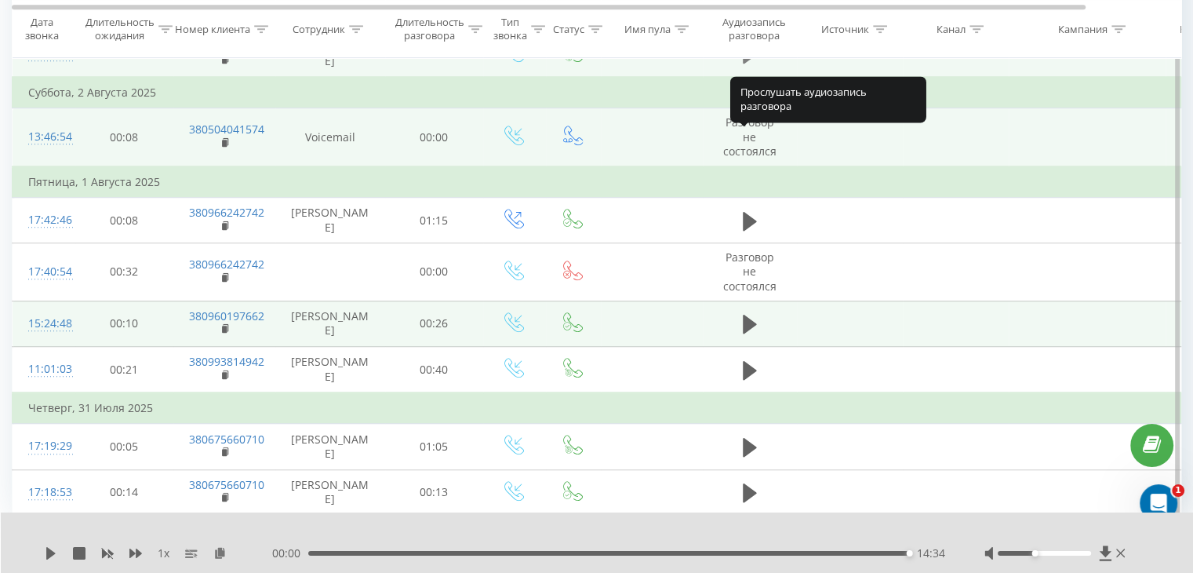
click at [752, 64] on icon at bounding box center [750, 54] width 14 height 19
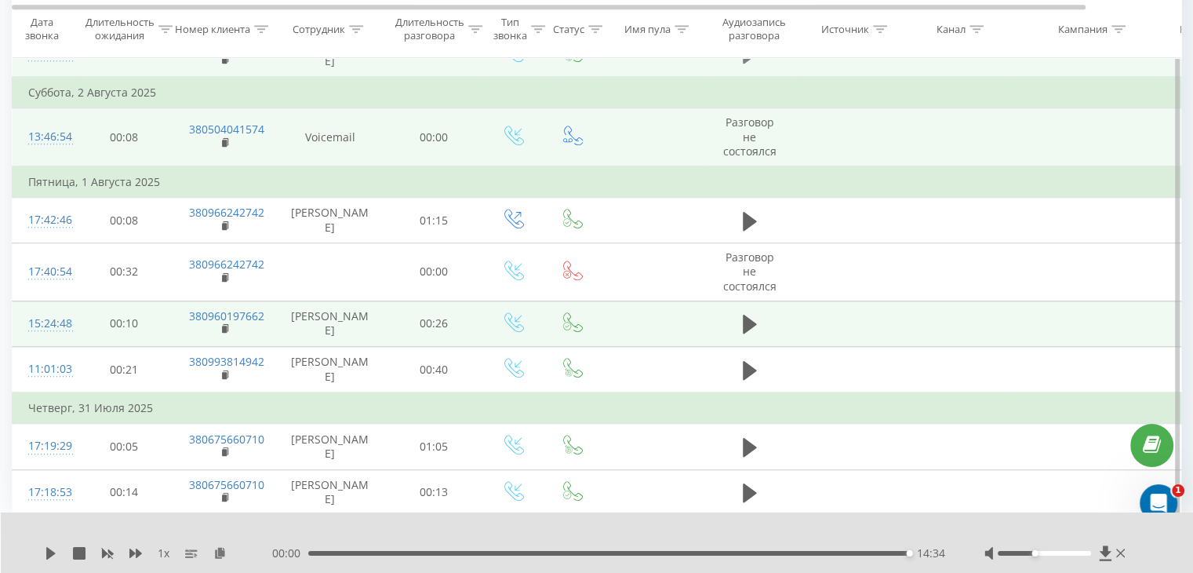
click at [747, 64] on icon at bounding box center [750, 54] width 14 height 19
click at [749, 64] on icon at bounding box center [750, 54] width 14 height 19
click at [756, 65] on icon at bounding box center [750, 54] width 14 height 22
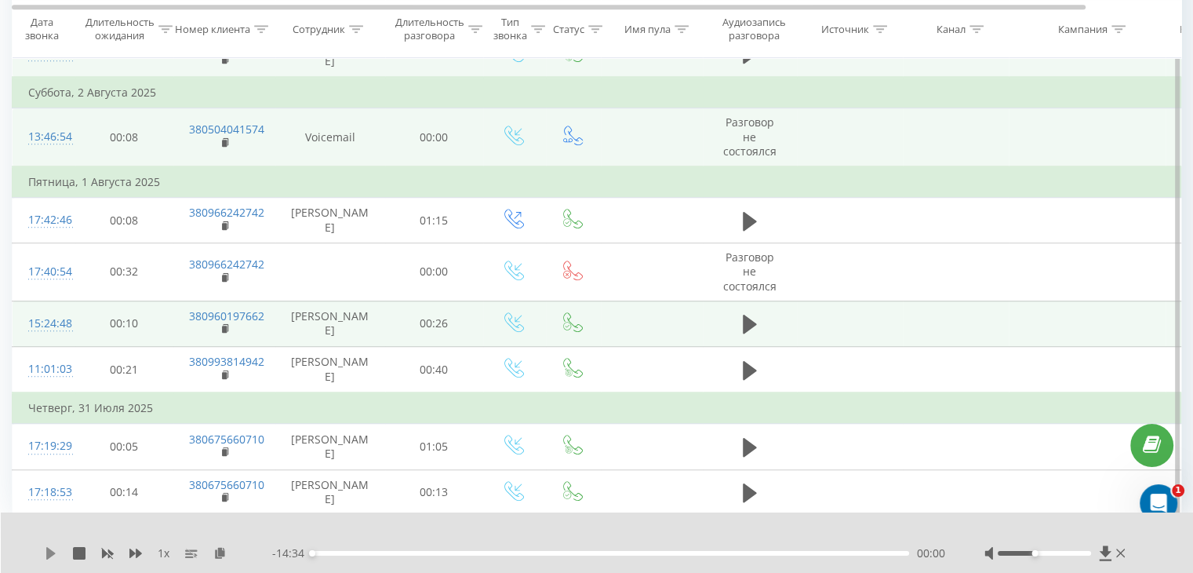
click at [49, 549] on icon at bounding box center [50, 553] width 9 height 13
click at [47, 550] on icon at bounding box center [47, 553] width 3 height 13
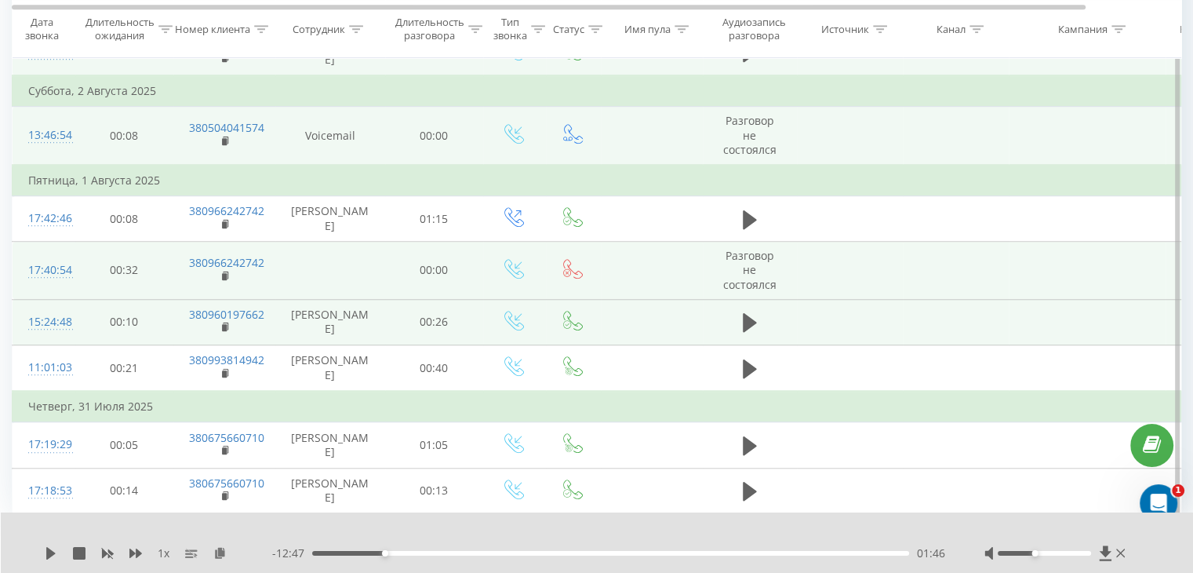
scroll to position [1218, 0]
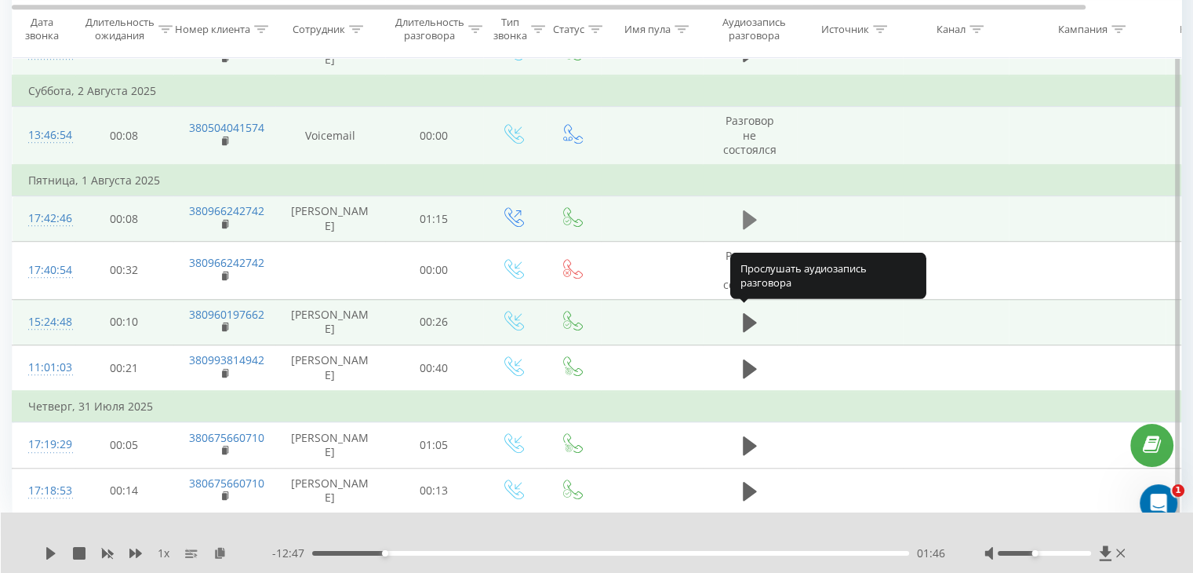
click at [748, 228] on icon at bounding box center [750, 219] width 14 height 19
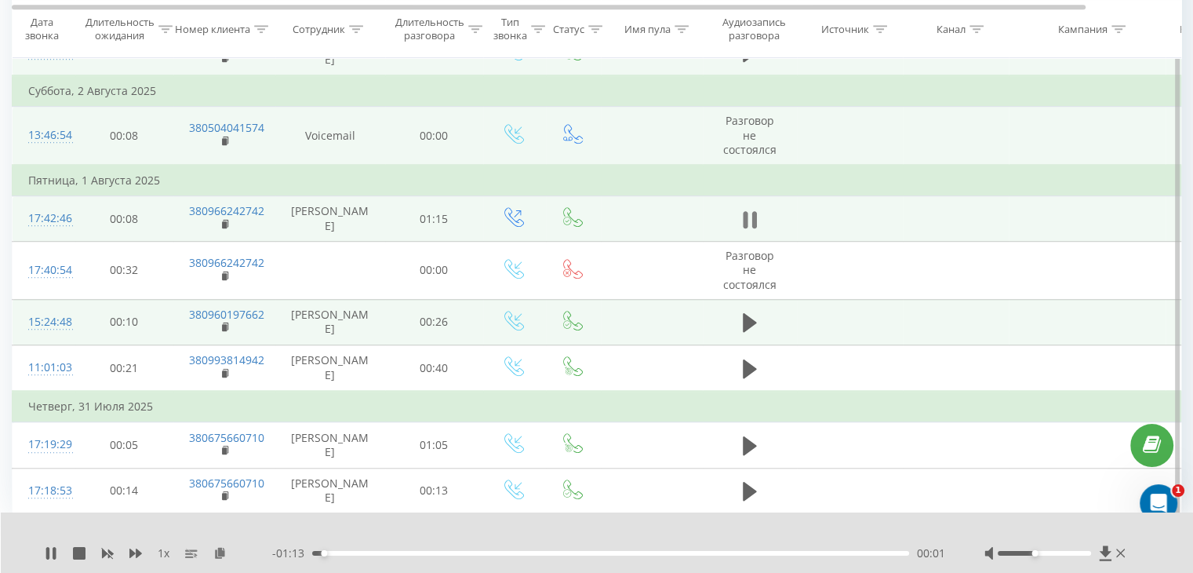
click at [752, 228] on icon at bounding box center [754, 219] width 5 height 17
click at [749, 228] on icon at bounding box center [750, 219] width 14 height 19
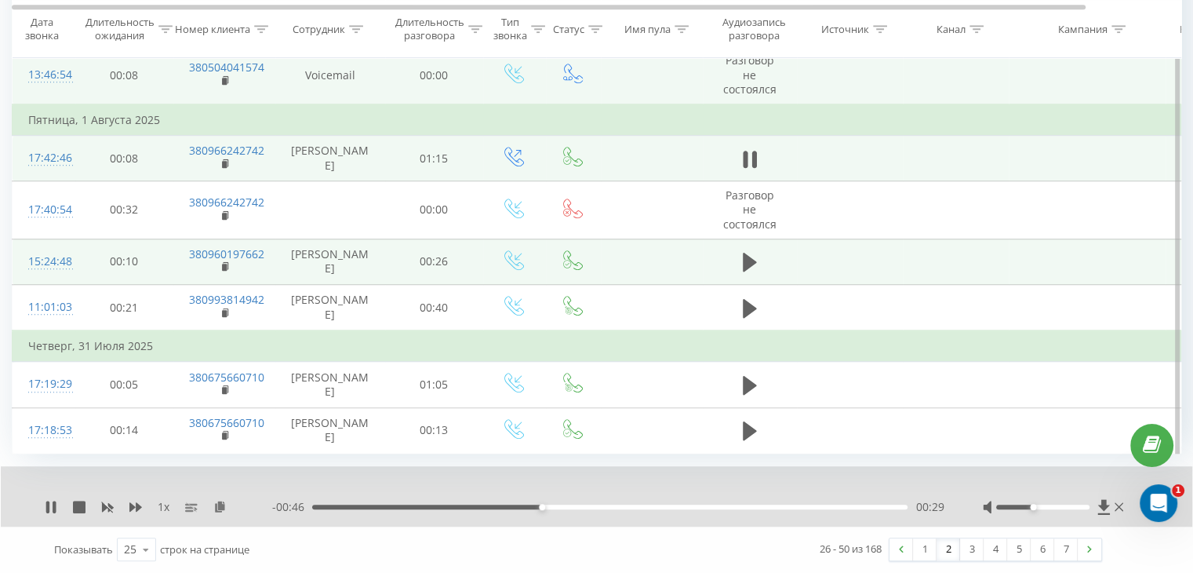
scroll to position [1353, 0]
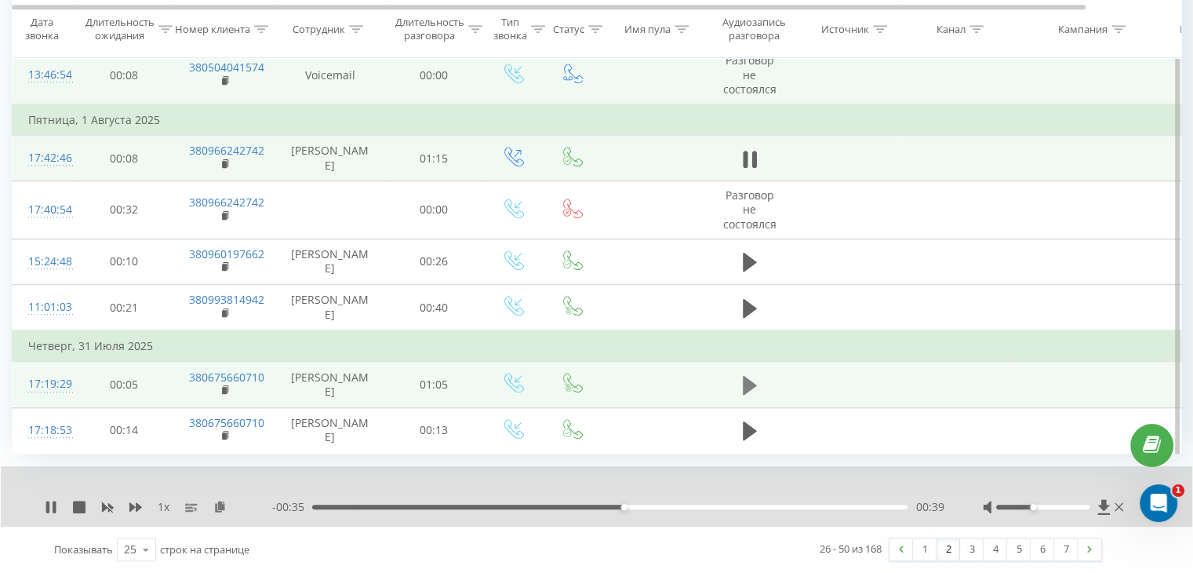
click at [749, 376] on icon at bounding box center [750, 385] width 14 height 19
click at [973, 550] on link "3" at bounding box center [972, 549] width 24 height 22
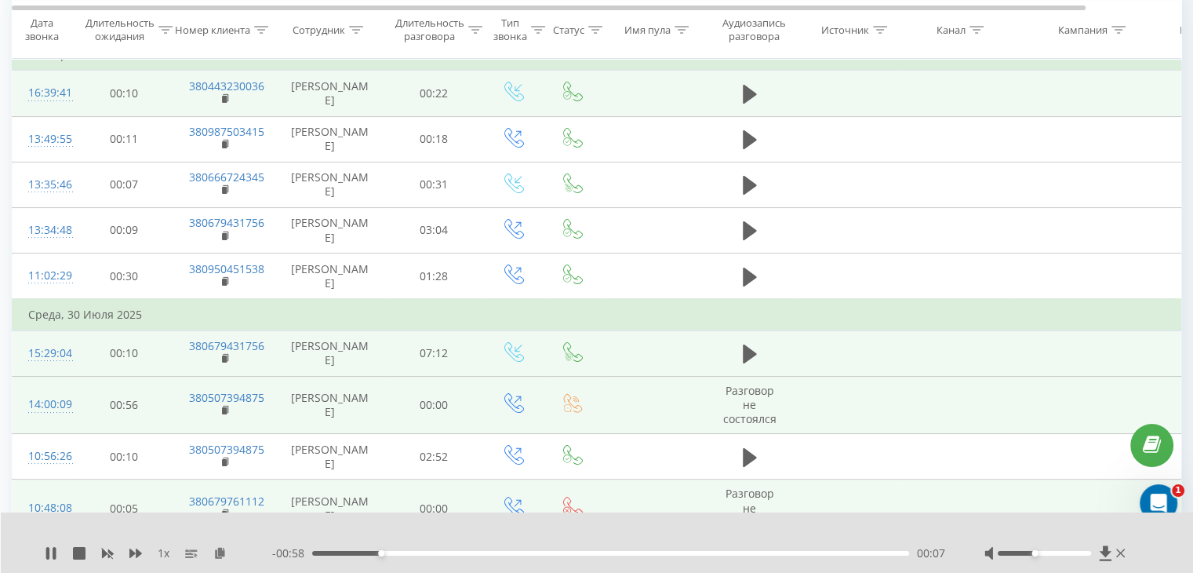
scroll to position [169, 0]
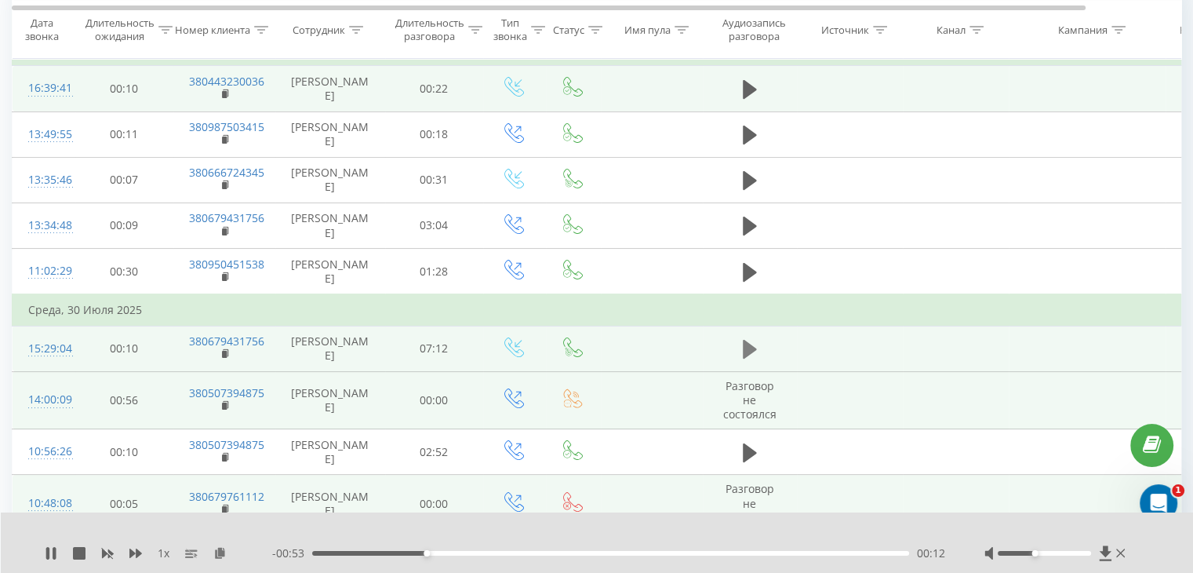
click at [744, 359] on icon at bounding box center [750, 349] width 14 height 19
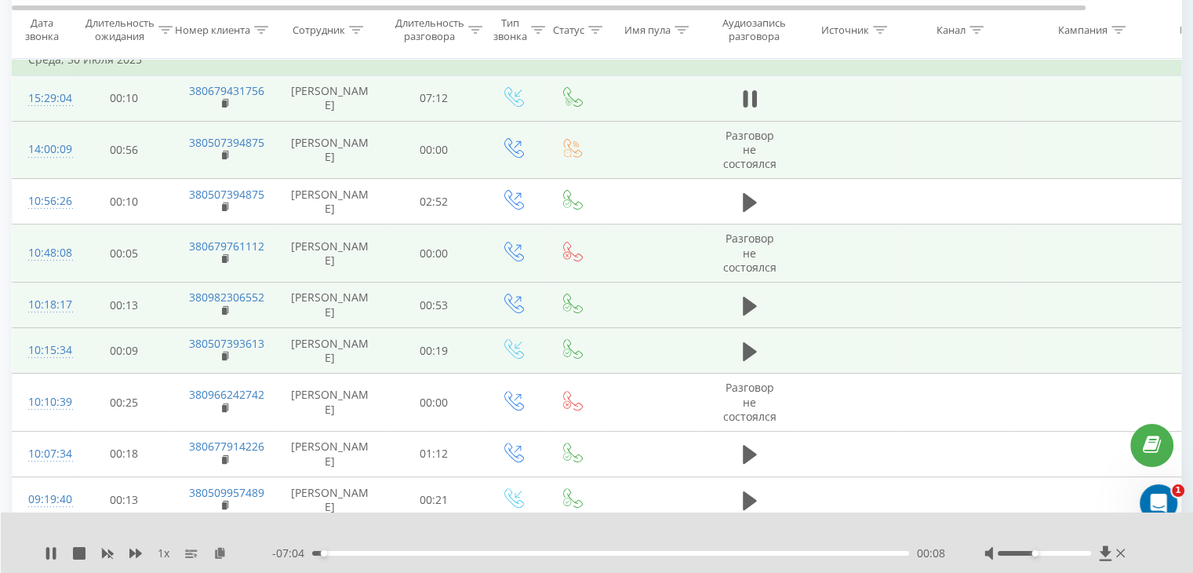
scroll to position [404, 0]
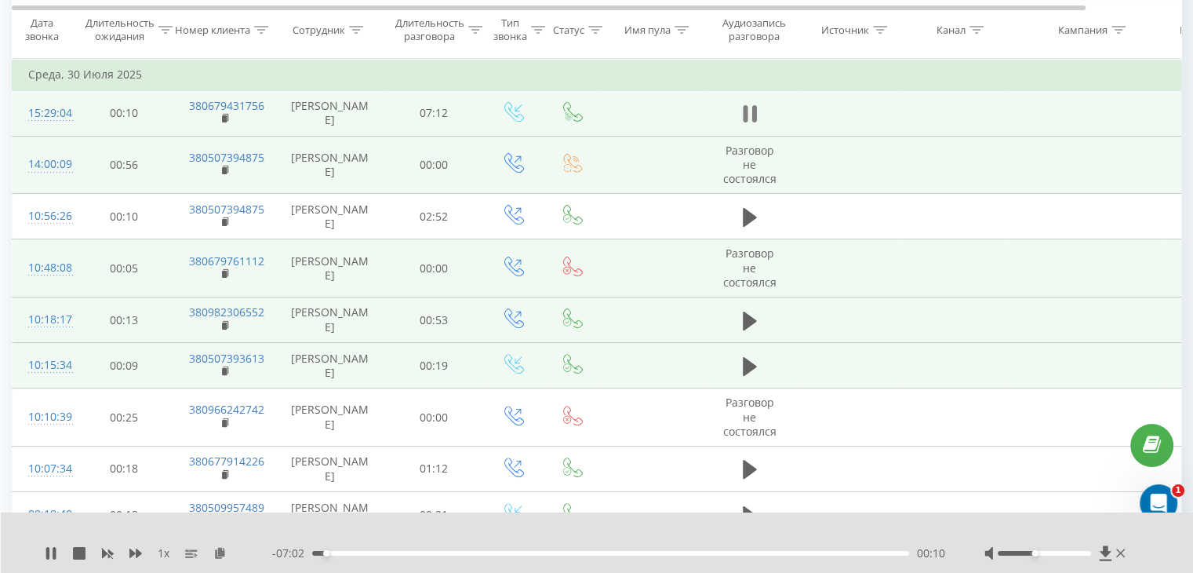
click at [748, 125] on icon at bounding box center [750, 114] width 14 height 22
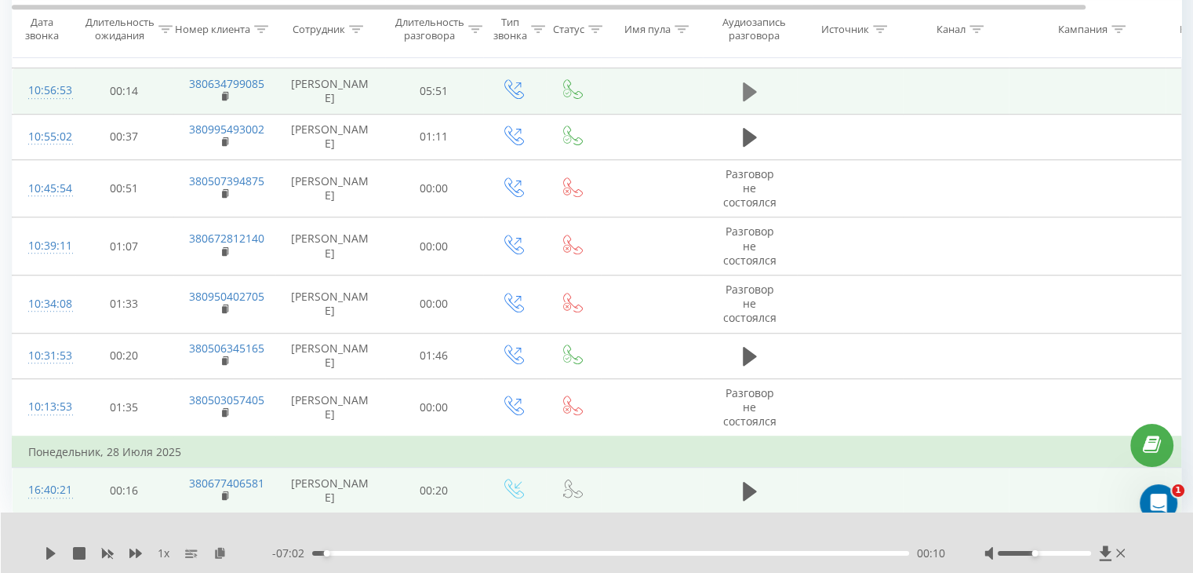
scroll to position [1094, 0]
